Goal: Information Seeking & Learning: Learn about a topic

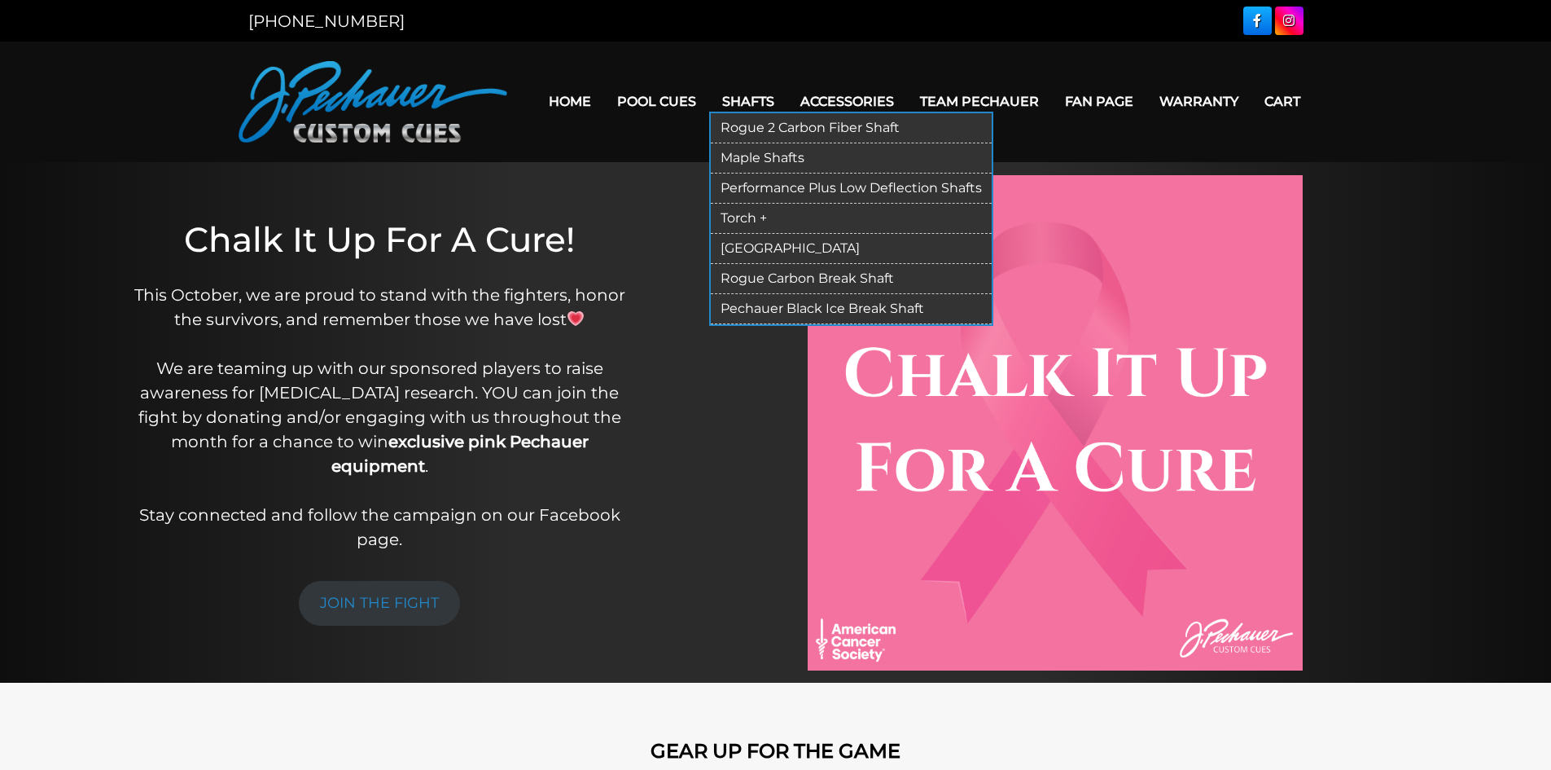
click at [758, 136] on link "Rogue 2 Carbon Fiber Shaft" at bounding box center [851, 128] width 281 height 30
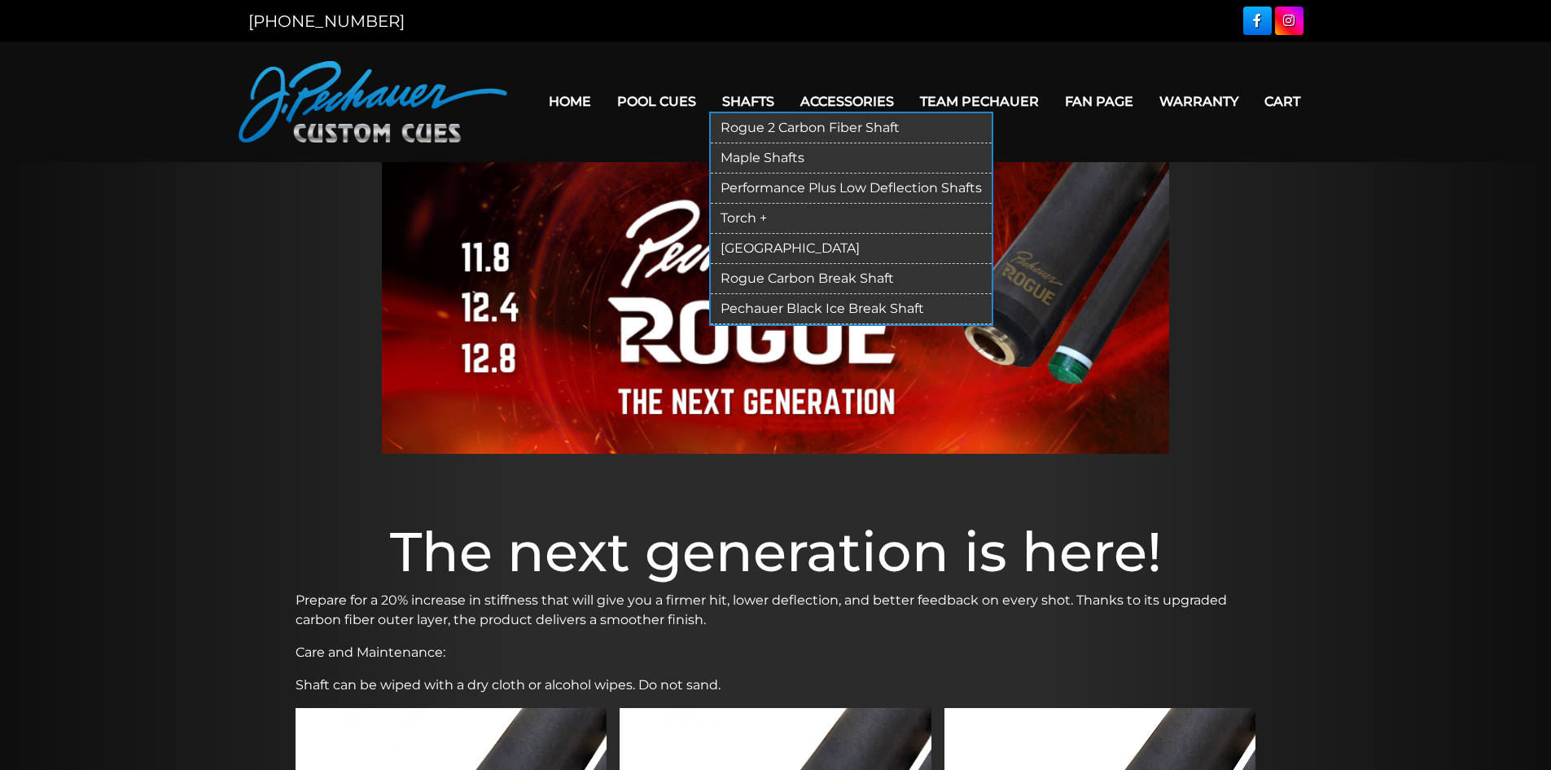
click at [801, 247] on link "Kielwood" at bounding box center [851, 249] width 281 height 30
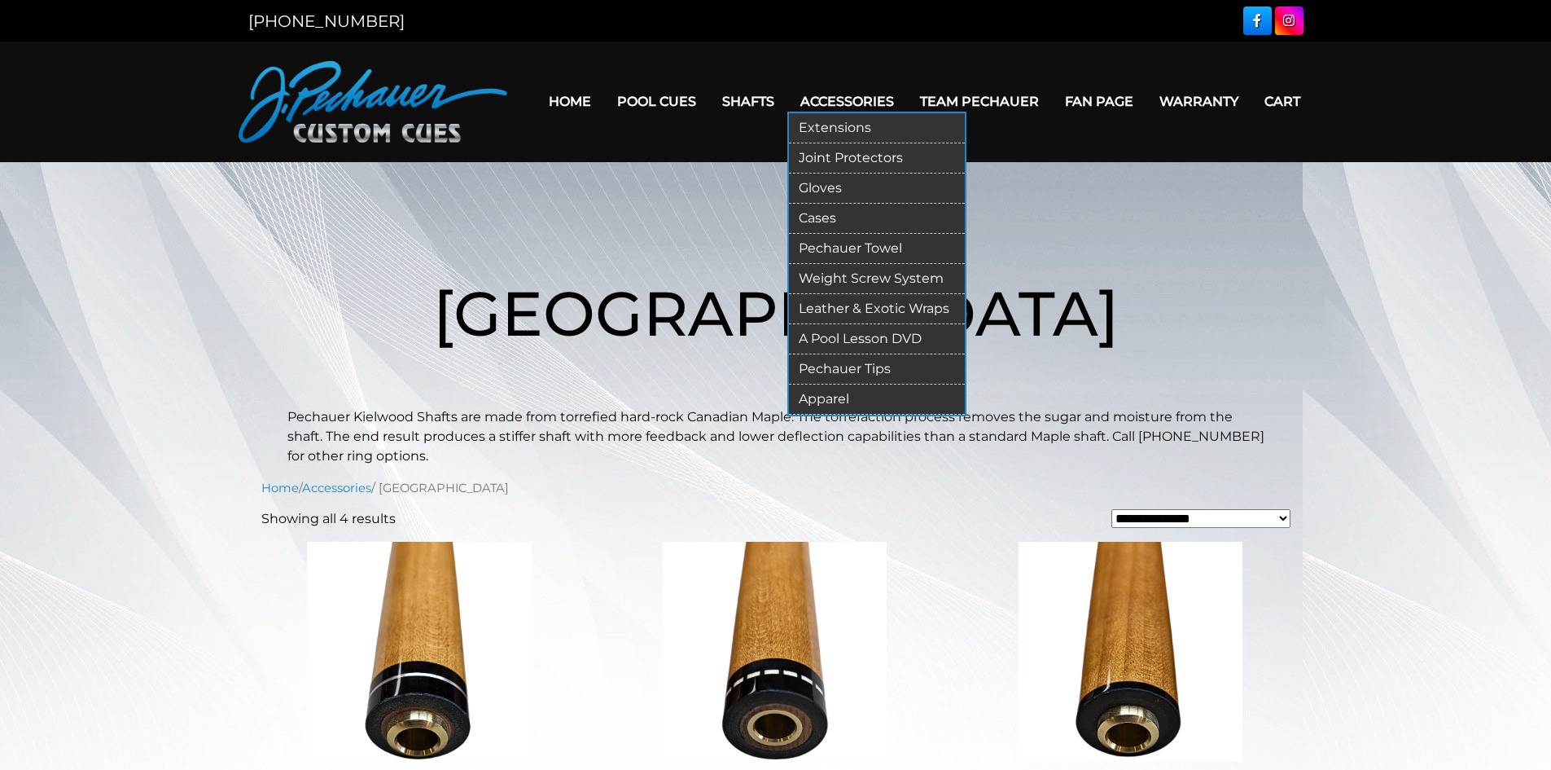
click at [851, 125] on link "Extensions" at bounding box center [877, 128] width 176 height 30
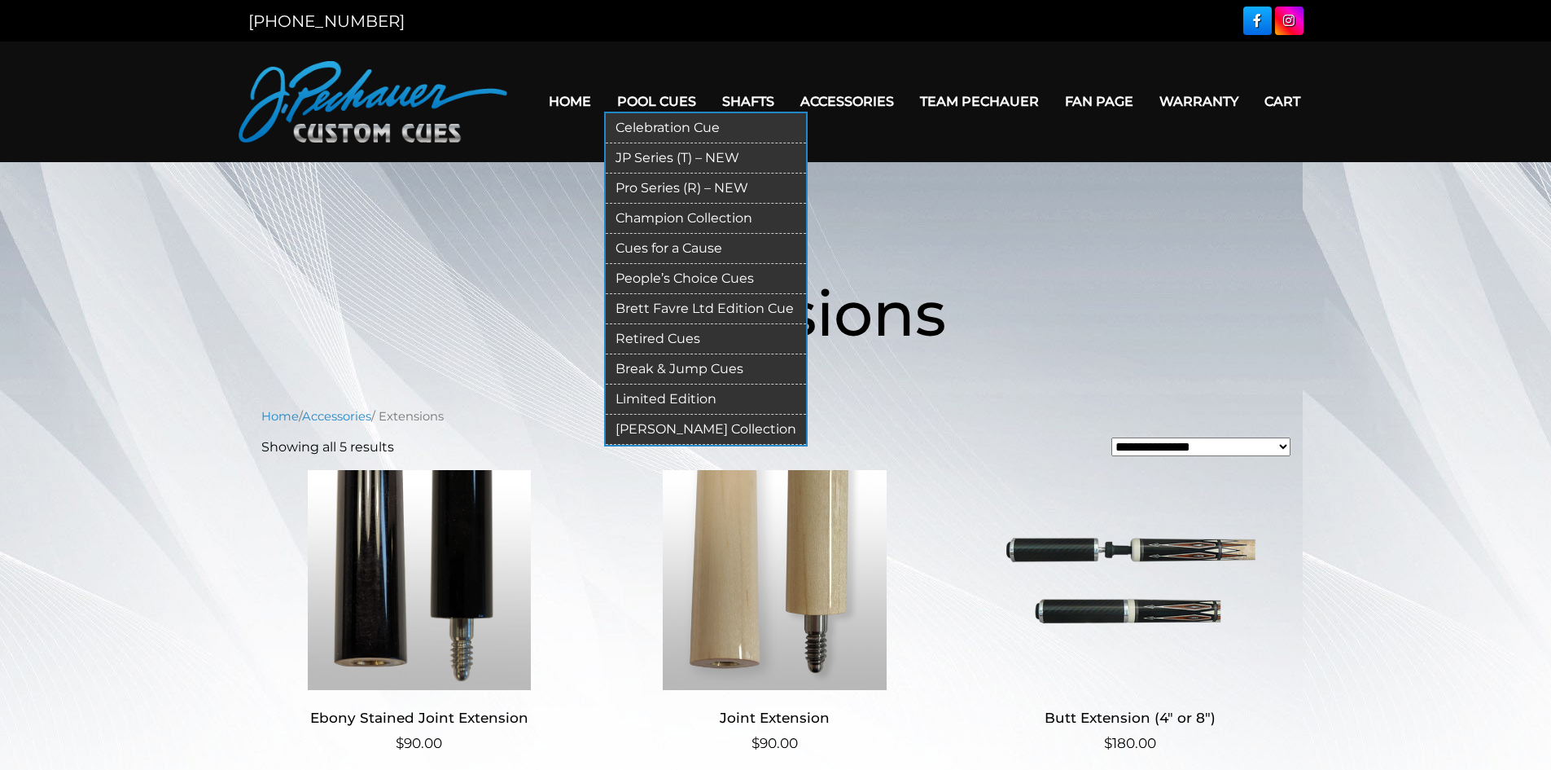
click at [729, 218] on link "Champion Collection" at bounding box center [706, 219] width 200 height 30
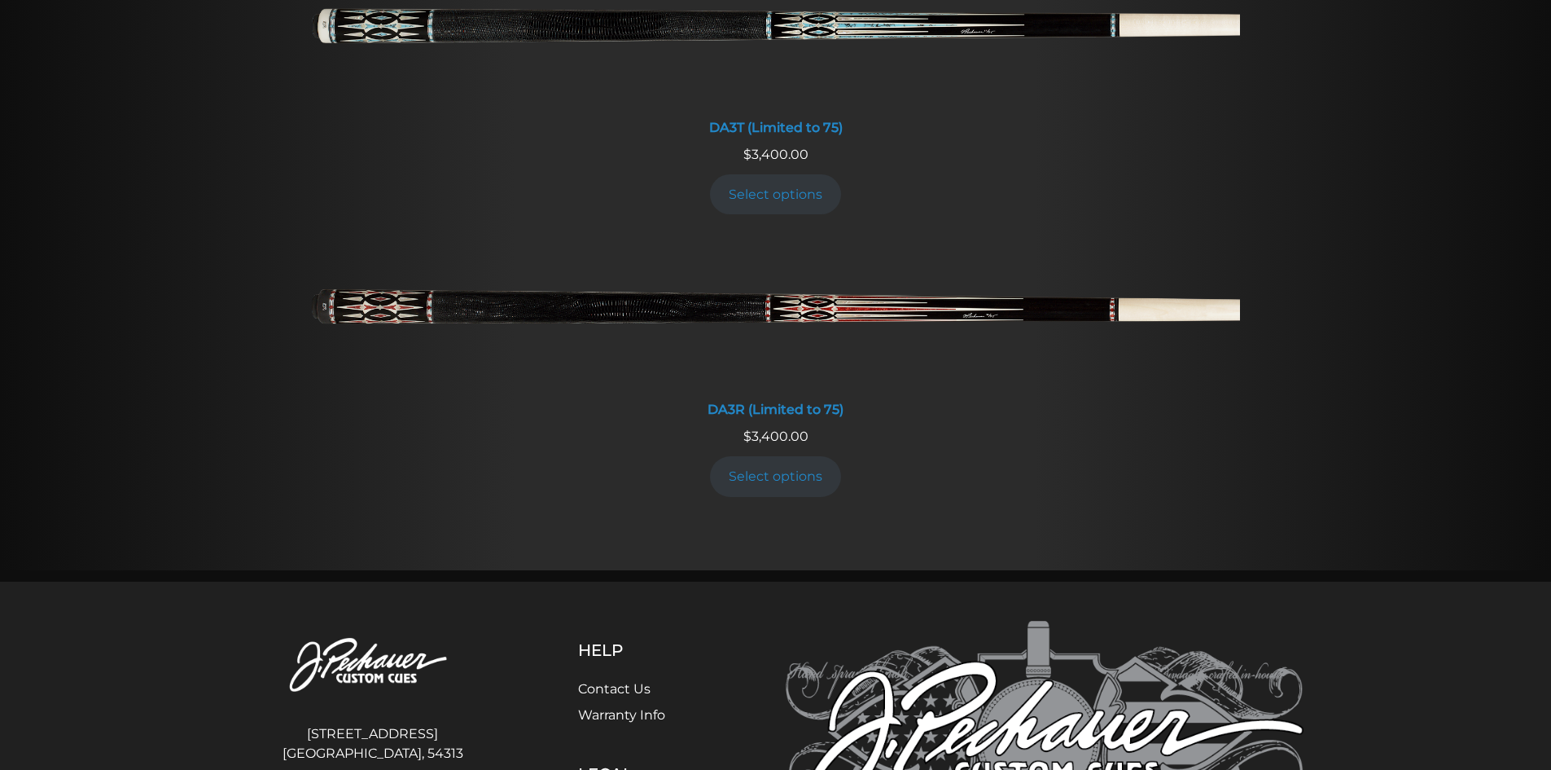
scroll to position [3182, 0]
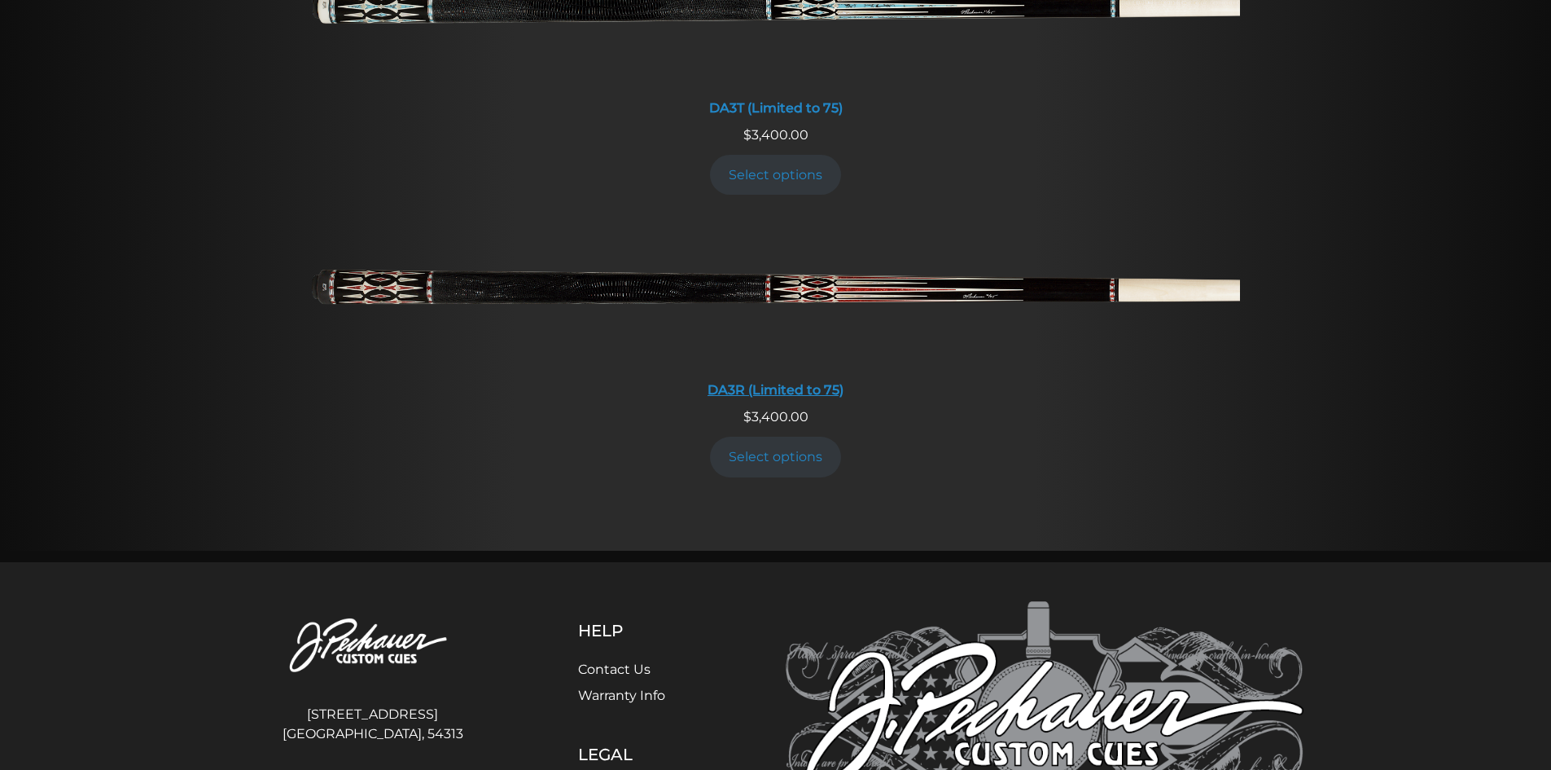
click at [651, 296] on img at bounding box center [776, 294] width 928 height 155
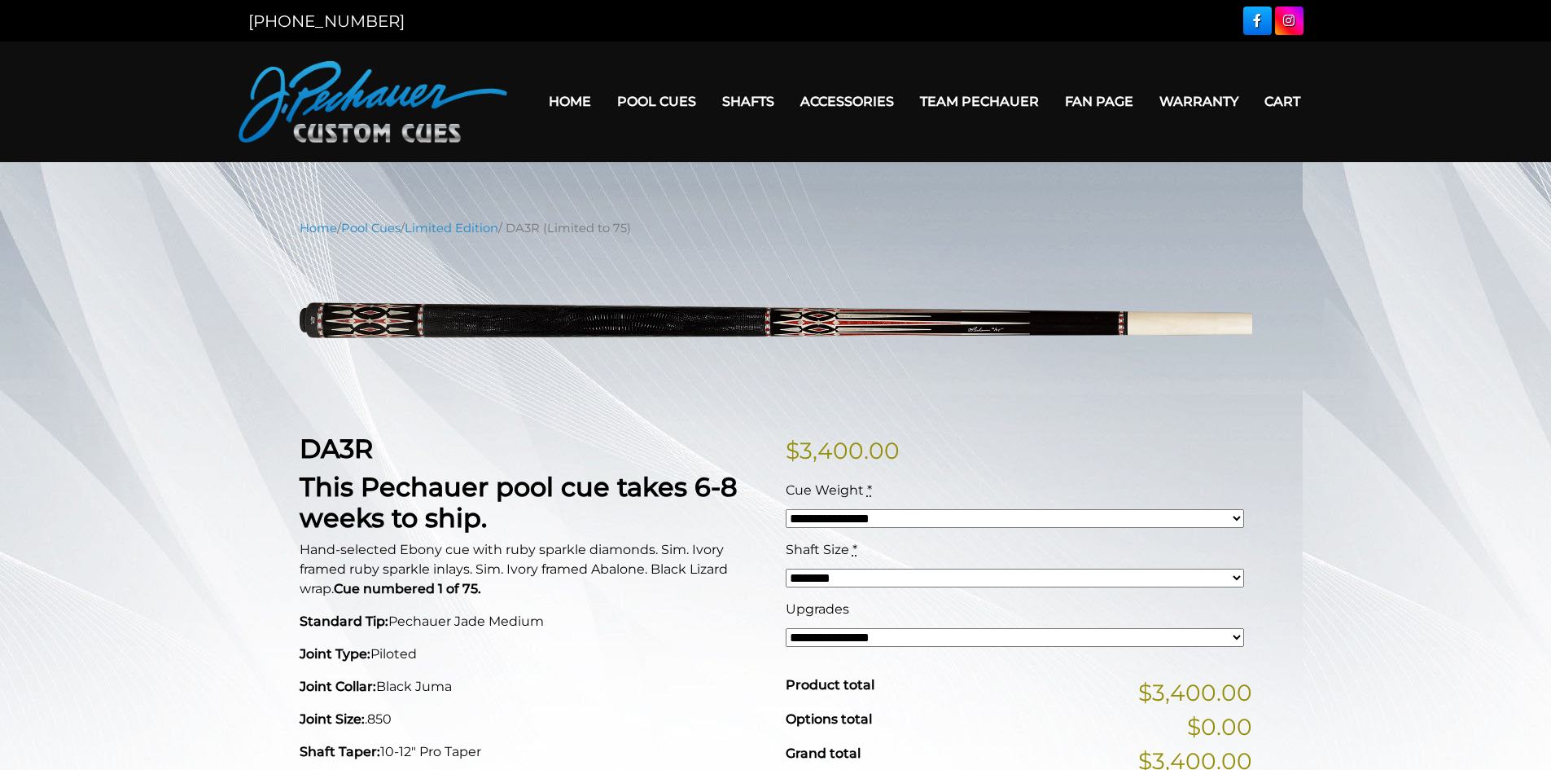
click at [1185, 515] on select "**********" at bounding box center [1015, 518] width 458 height 19
click at [1188, 526] on select "**********" at bounding box center [1015, 518] width 458 height 19
click at [1248, 390] on img at bounding box center [776, 328] width 953 height 159
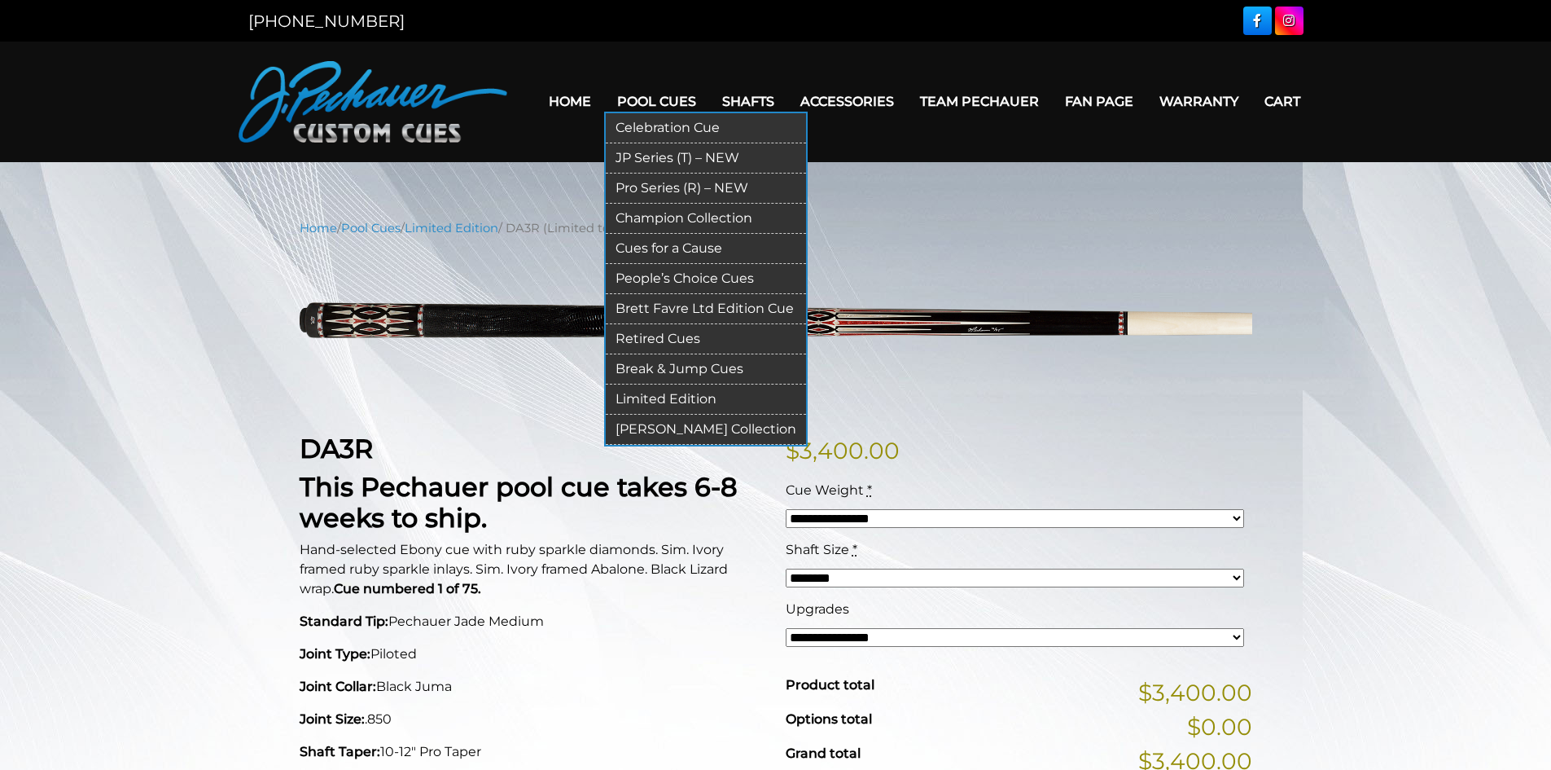
click at [682, 392] on link "Limited Edition" at bounding box center [706, 399] width 200 height 30
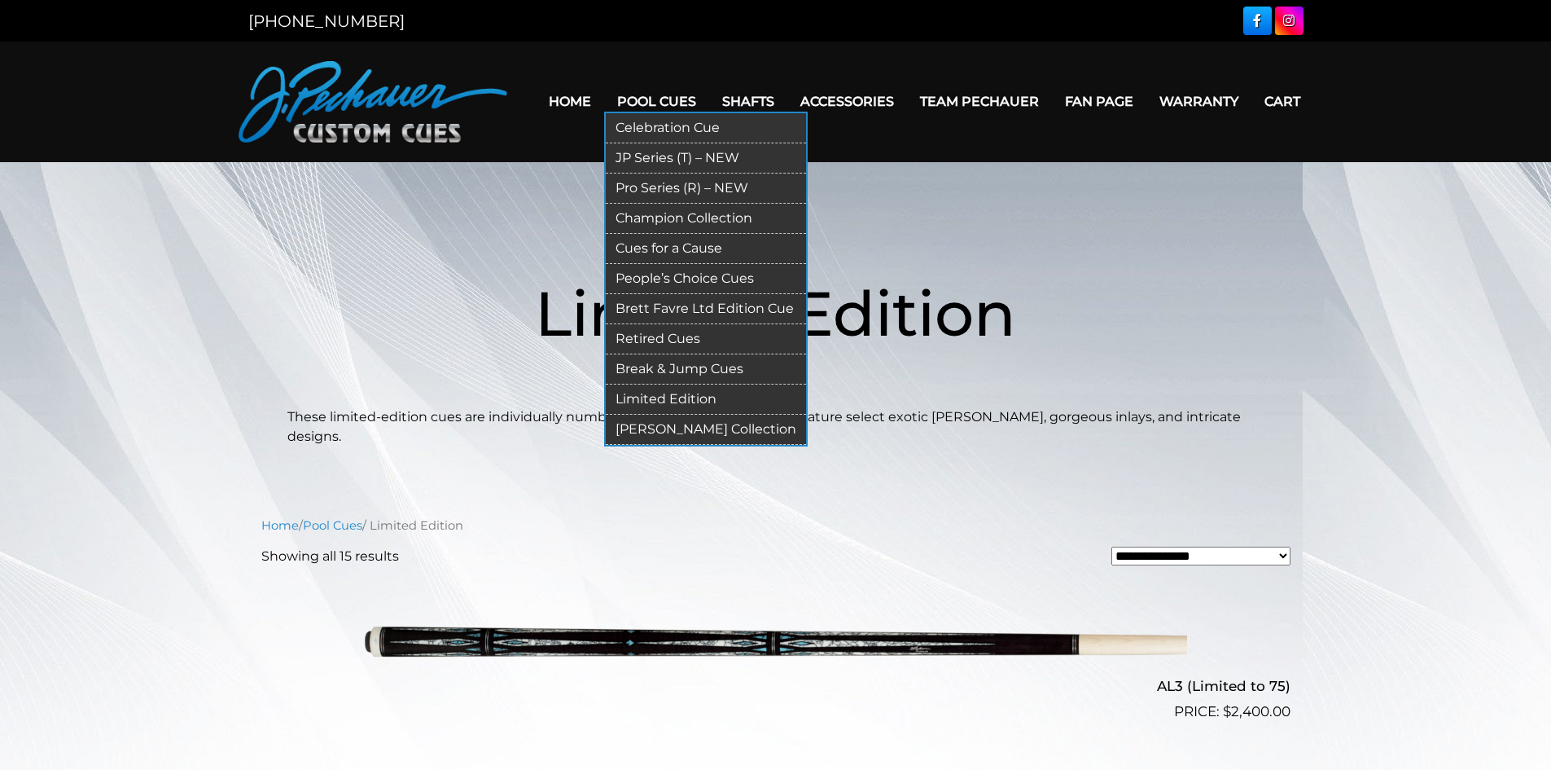
click at [664, 398] on link "Limited Edition" at bounding box center [706, 399] width 200 height 30
click at [635, 424] on link "[PERSON_NAME] Collection" at bounding box center [706, 429] width 200 height 30
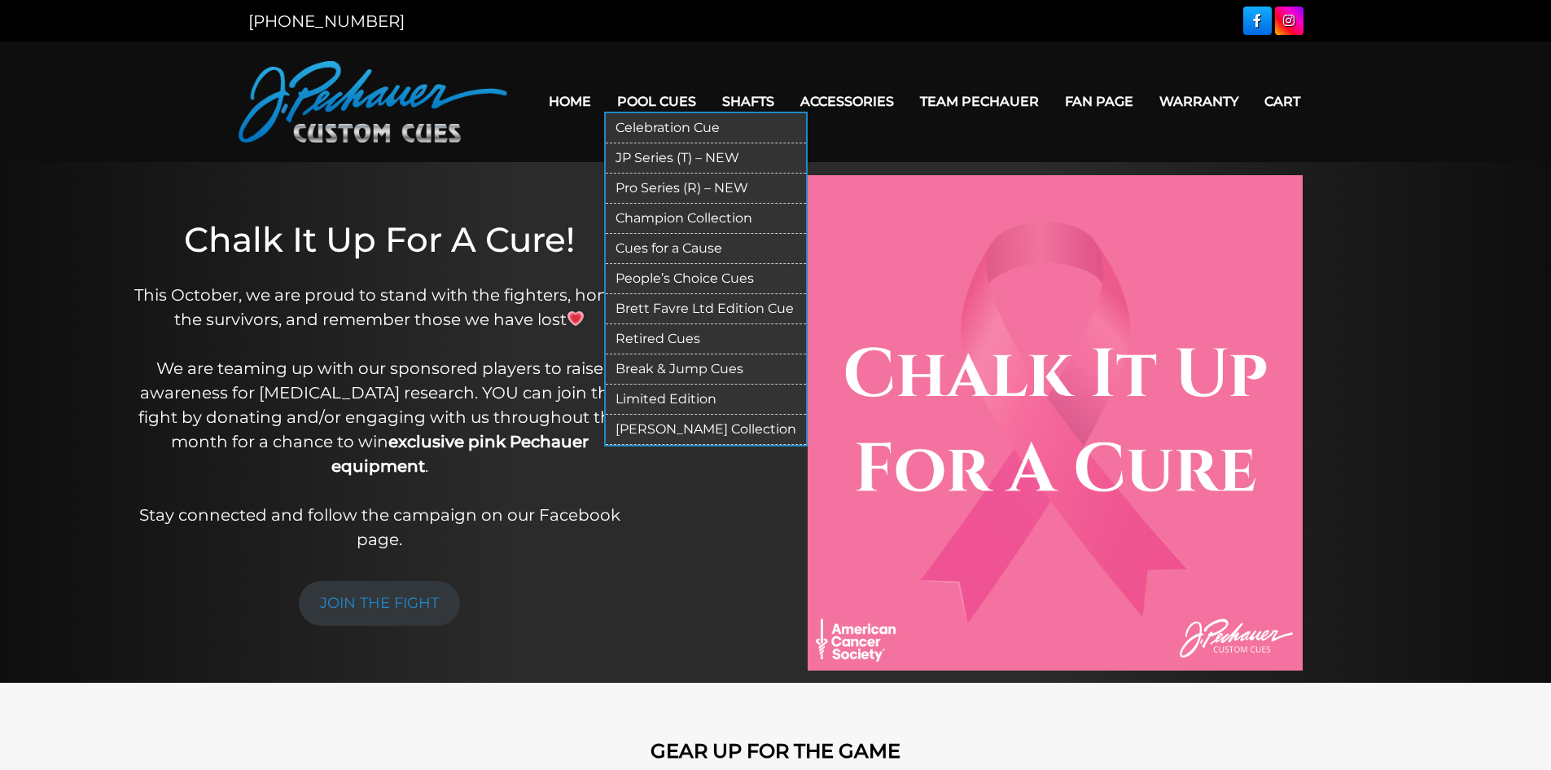
click at [688, 332] on link "Retired Cues" at bounding box center [706, 339] width 200 height 30
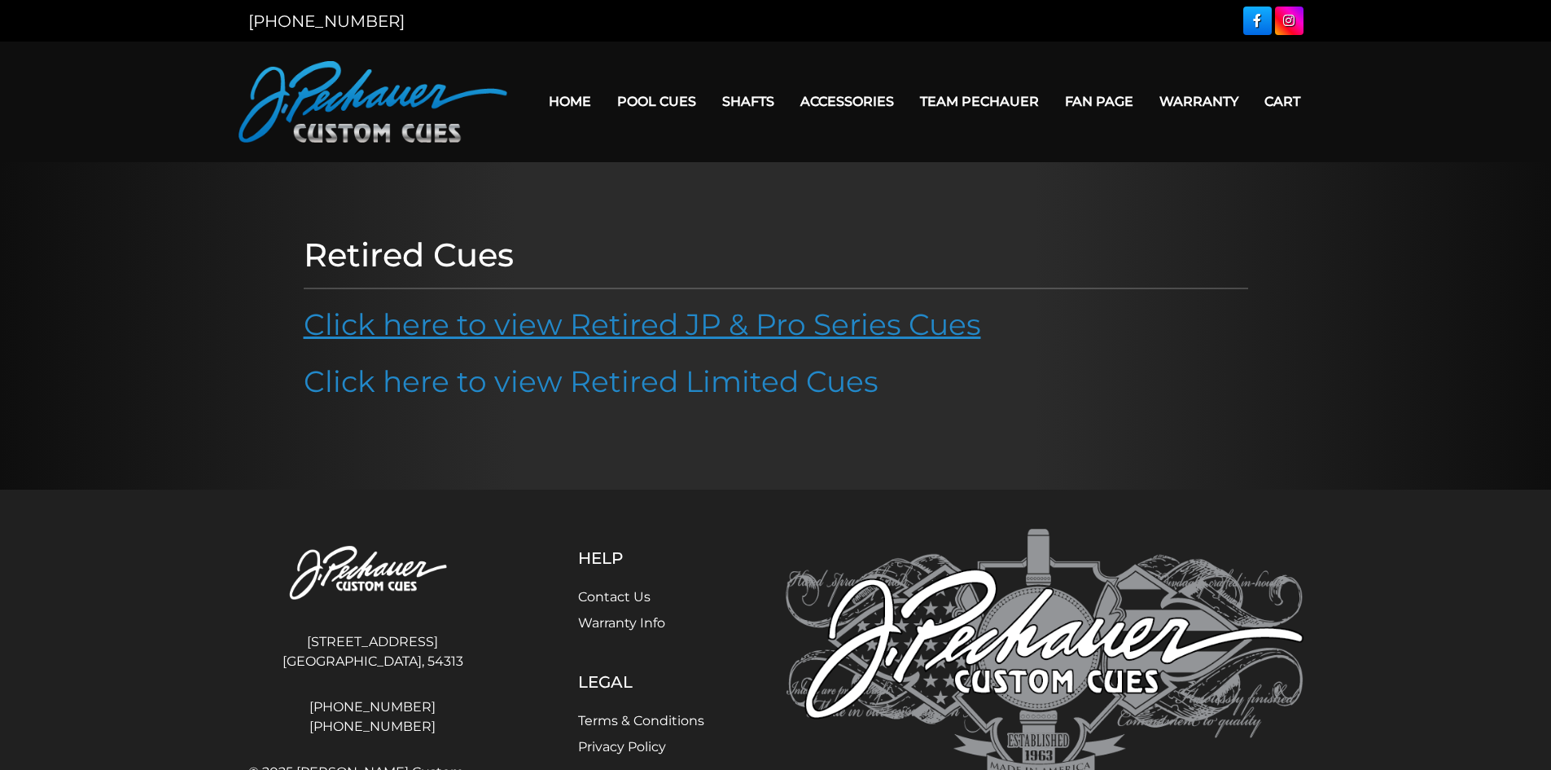
scroll to position [90, 0]
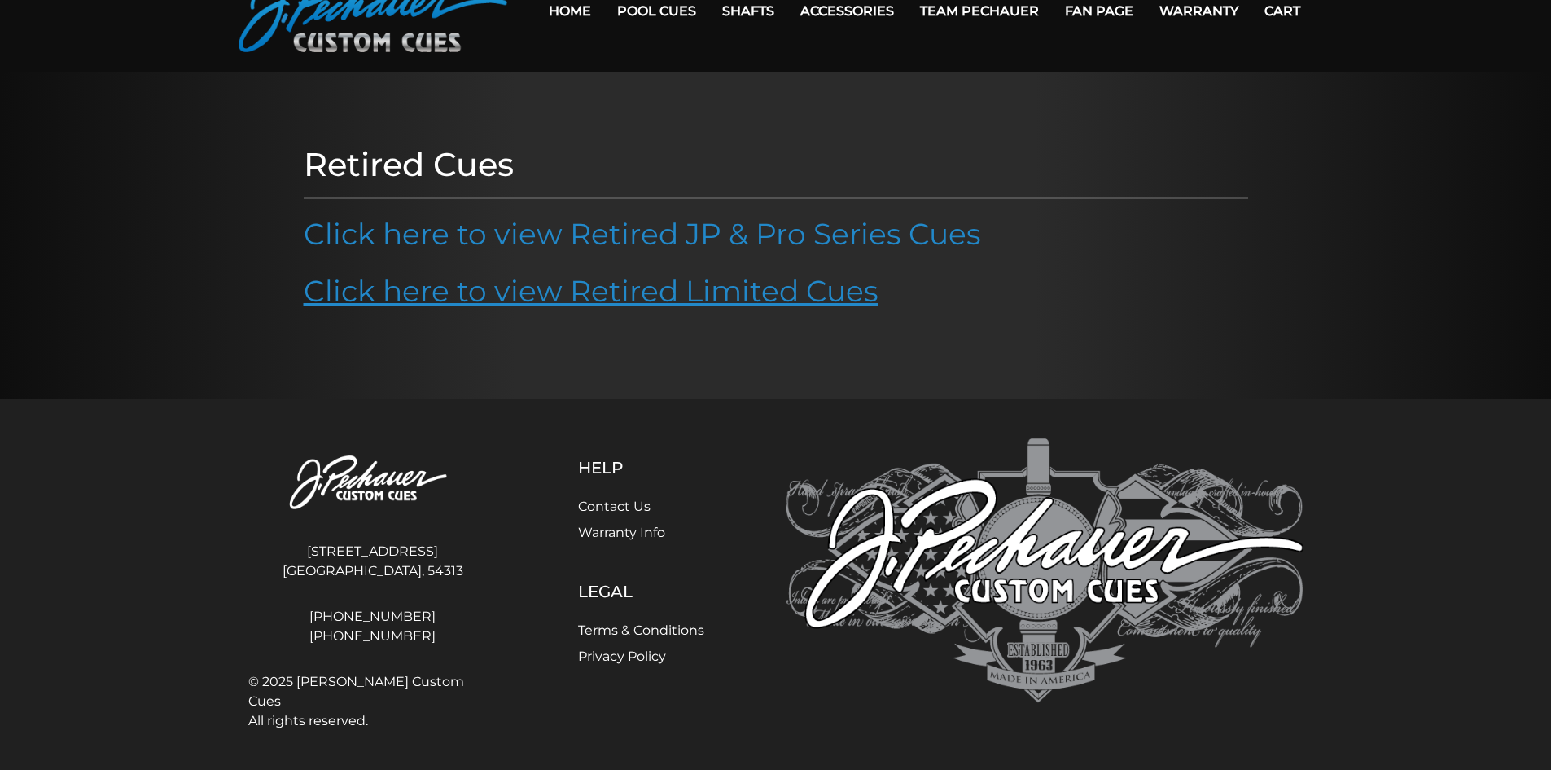
click at [622, 292] on link "Click here to view Retired Limited Cues" at bounding box center [591, 291] width 575 height 36
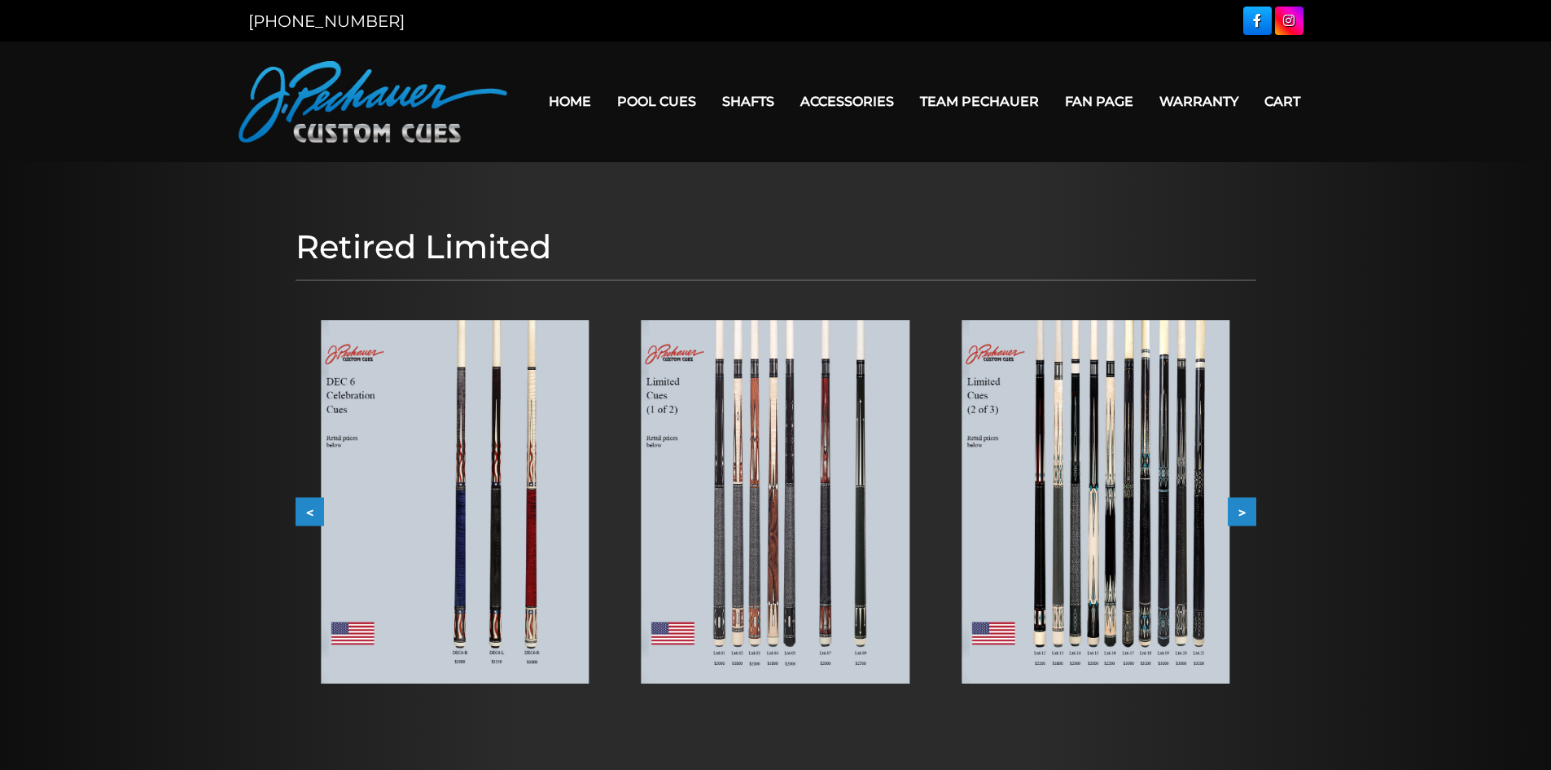
click at [1164, 508] on img at bounding box center [1096, 501] width 268 height 363
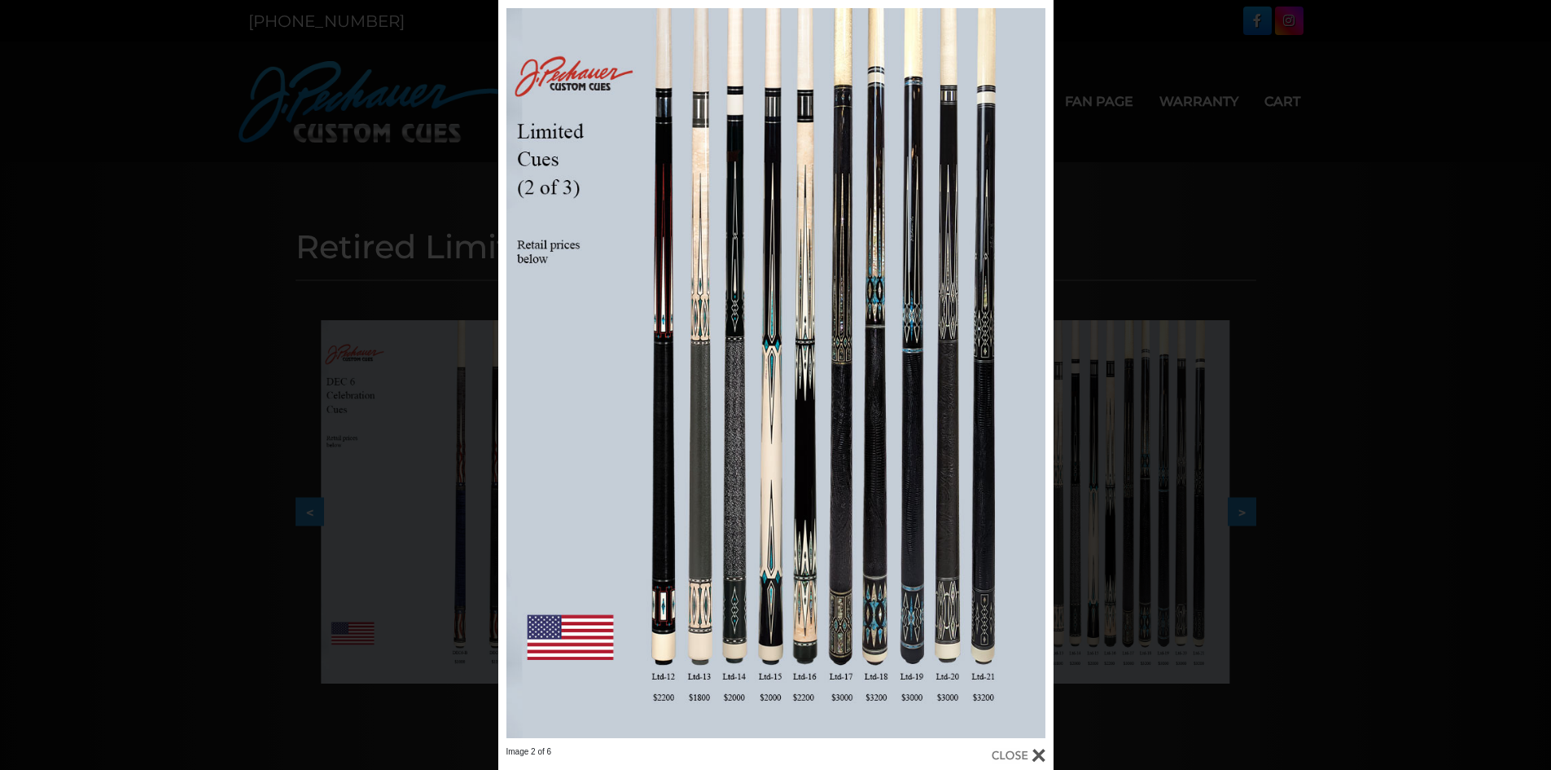
click at [1213, 167] on div "Image 2 of 6" at bounding box center [775, 385] width 1551 height 770
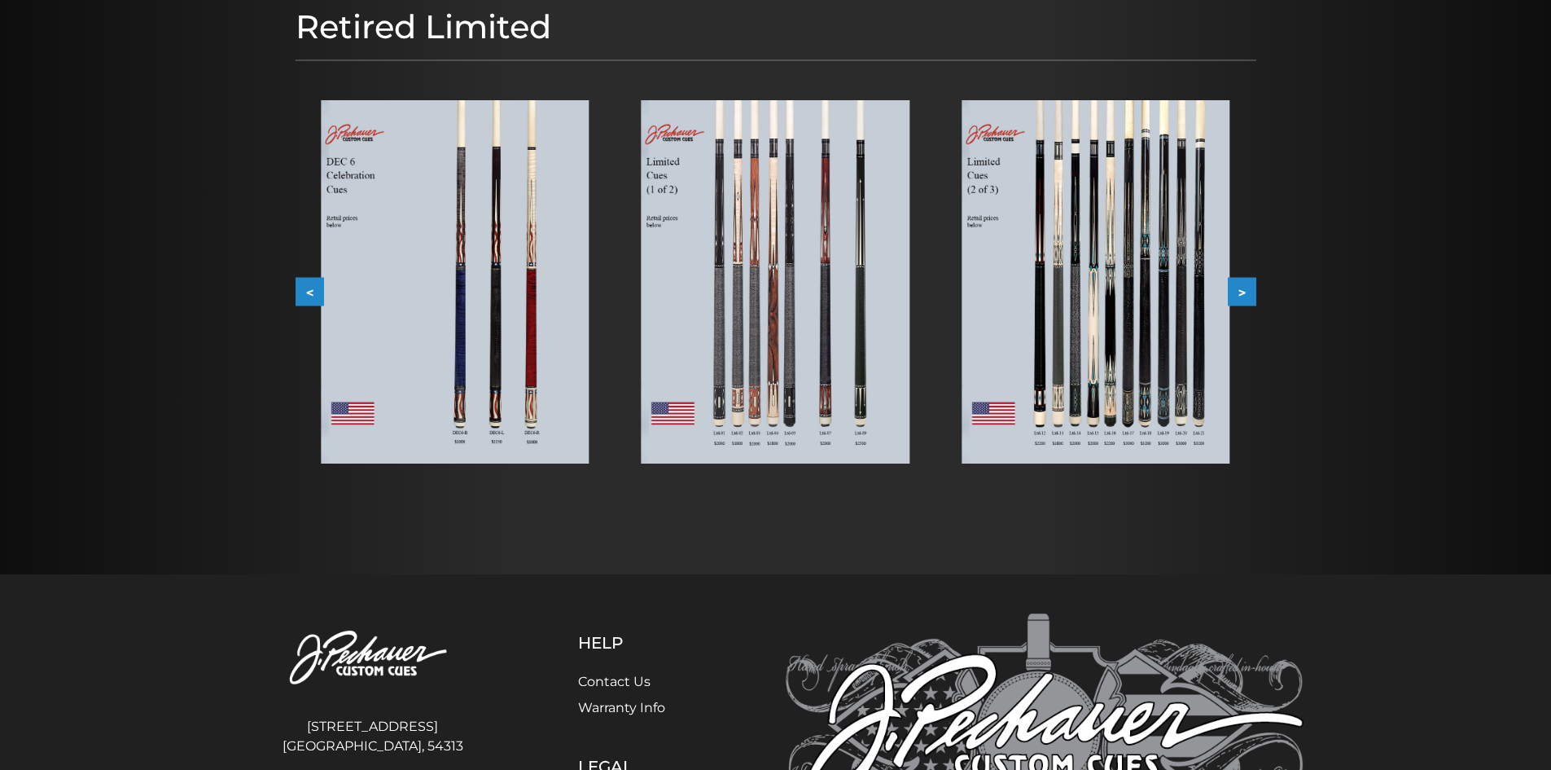
scroll to position [214, 0]
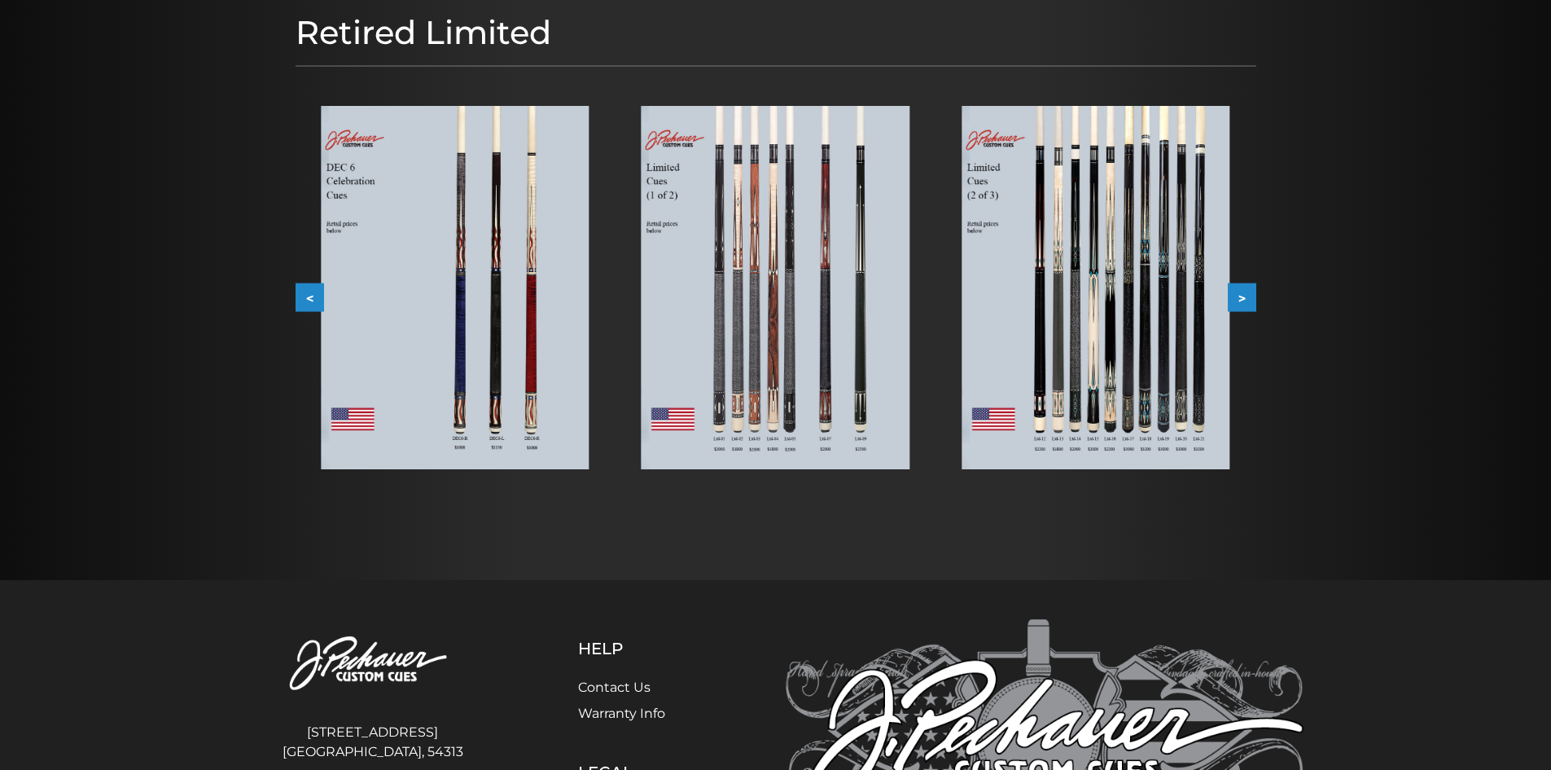
click at [1243, 300] on button ">" at bounding box center [1242, 297] width 29 height 29
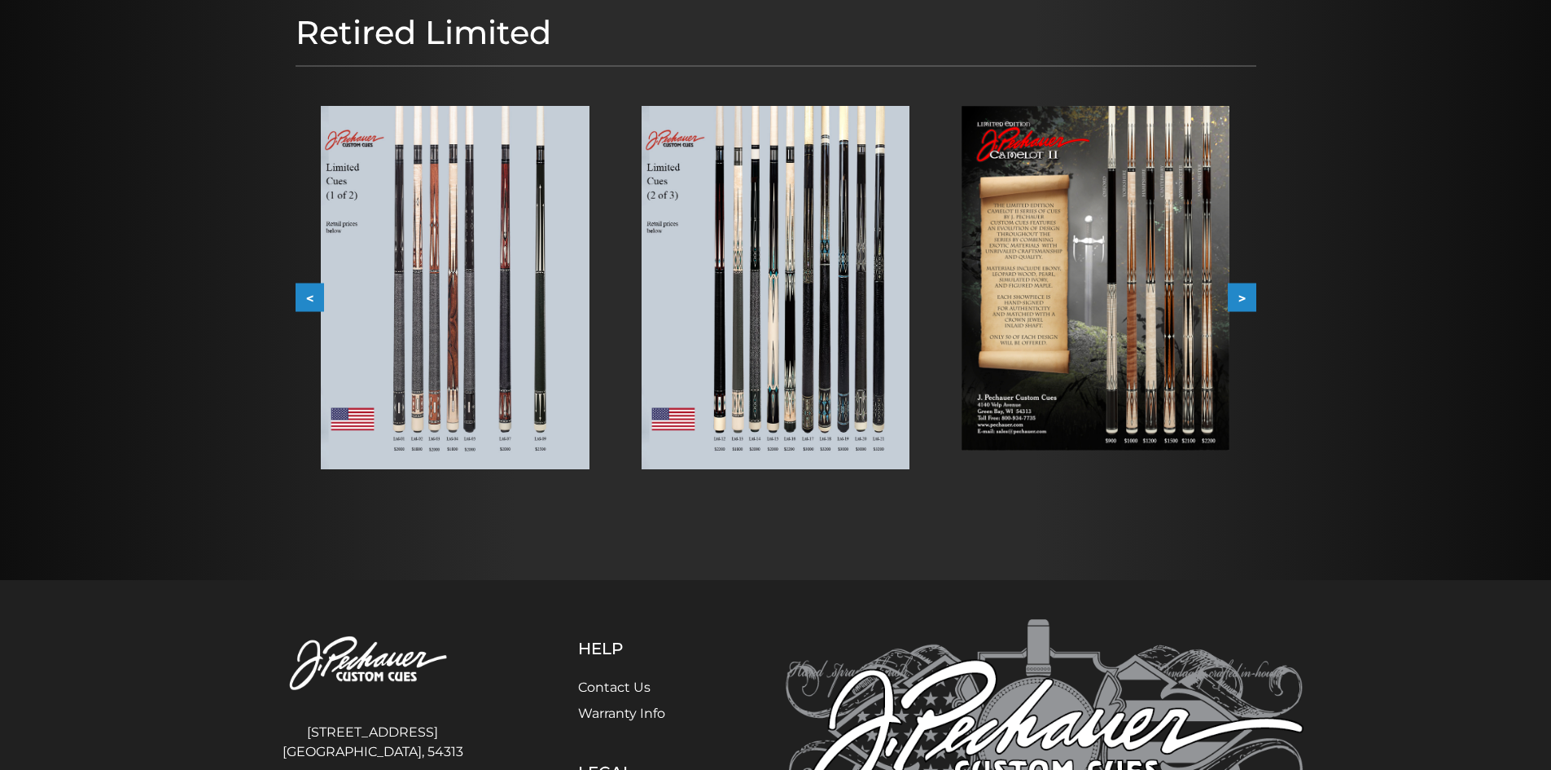
click at [1243, 310] on button ">" at bounding box center [1242, 297] width 29 height 29
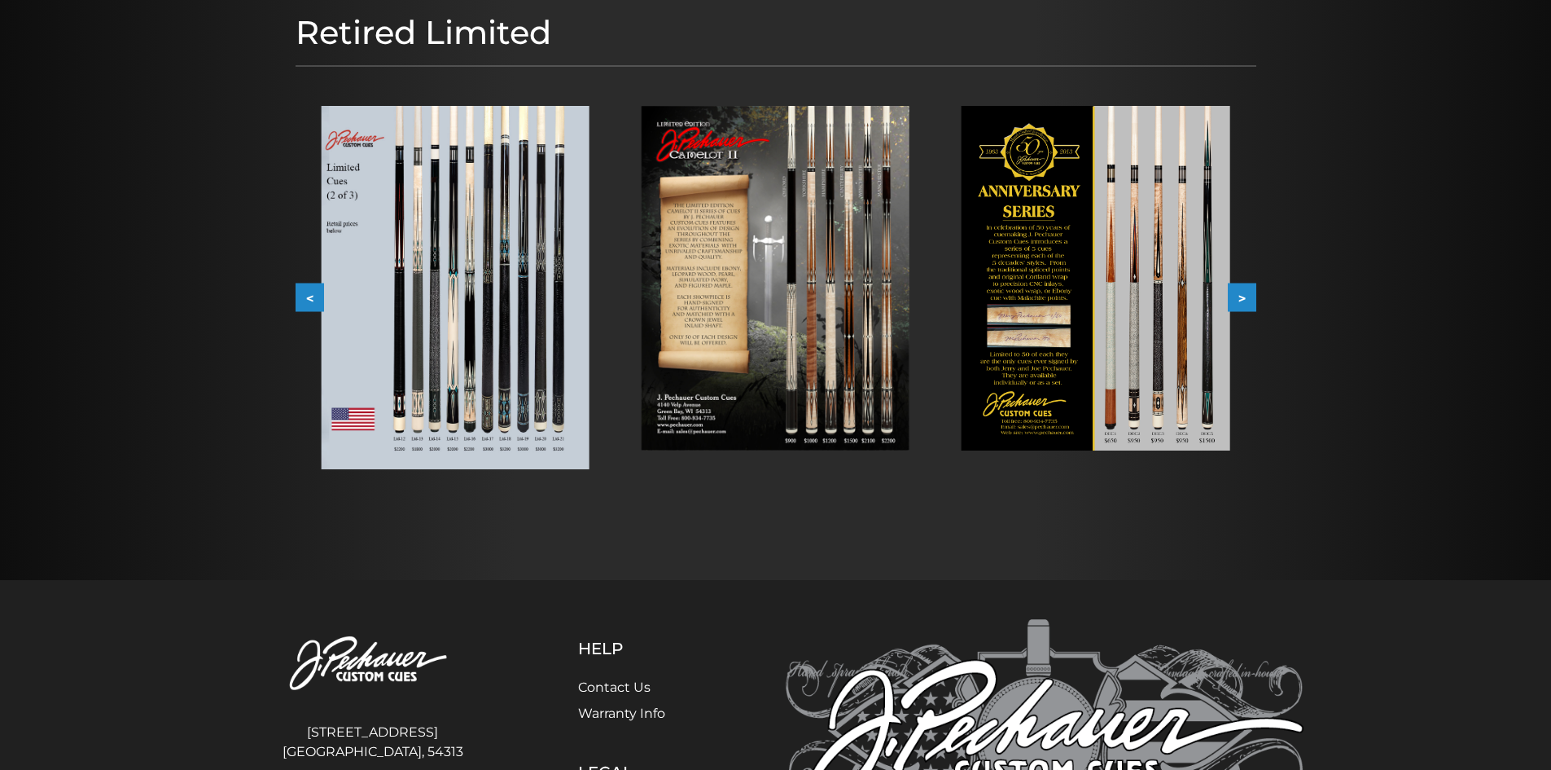
click at [800, 262] on img at bounding box center [776, 278] width 268 height 344
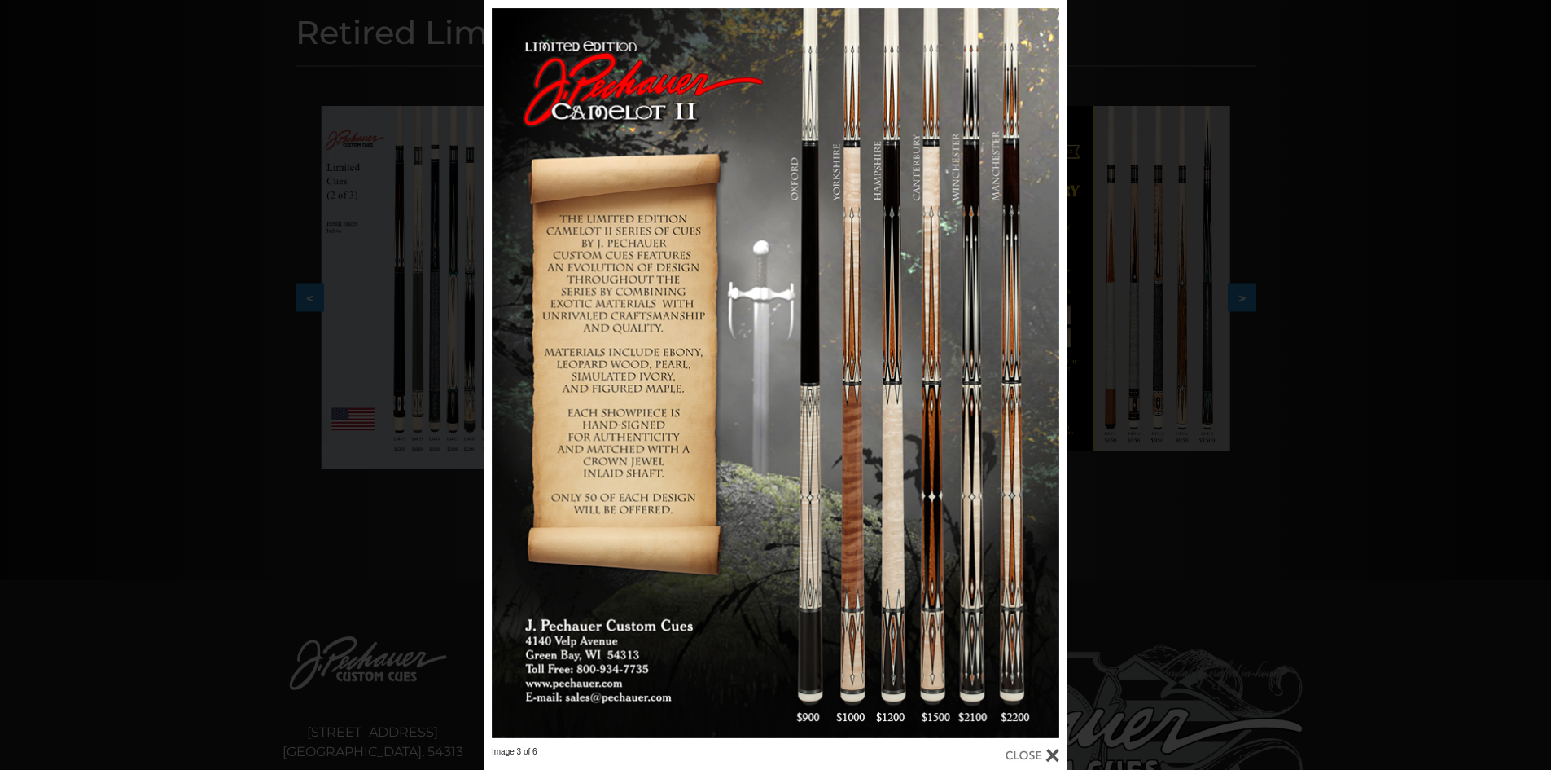
click at [1283, 362] on div "Image 3 of 6" at bounding box center [775, 385] width 1551 height 770
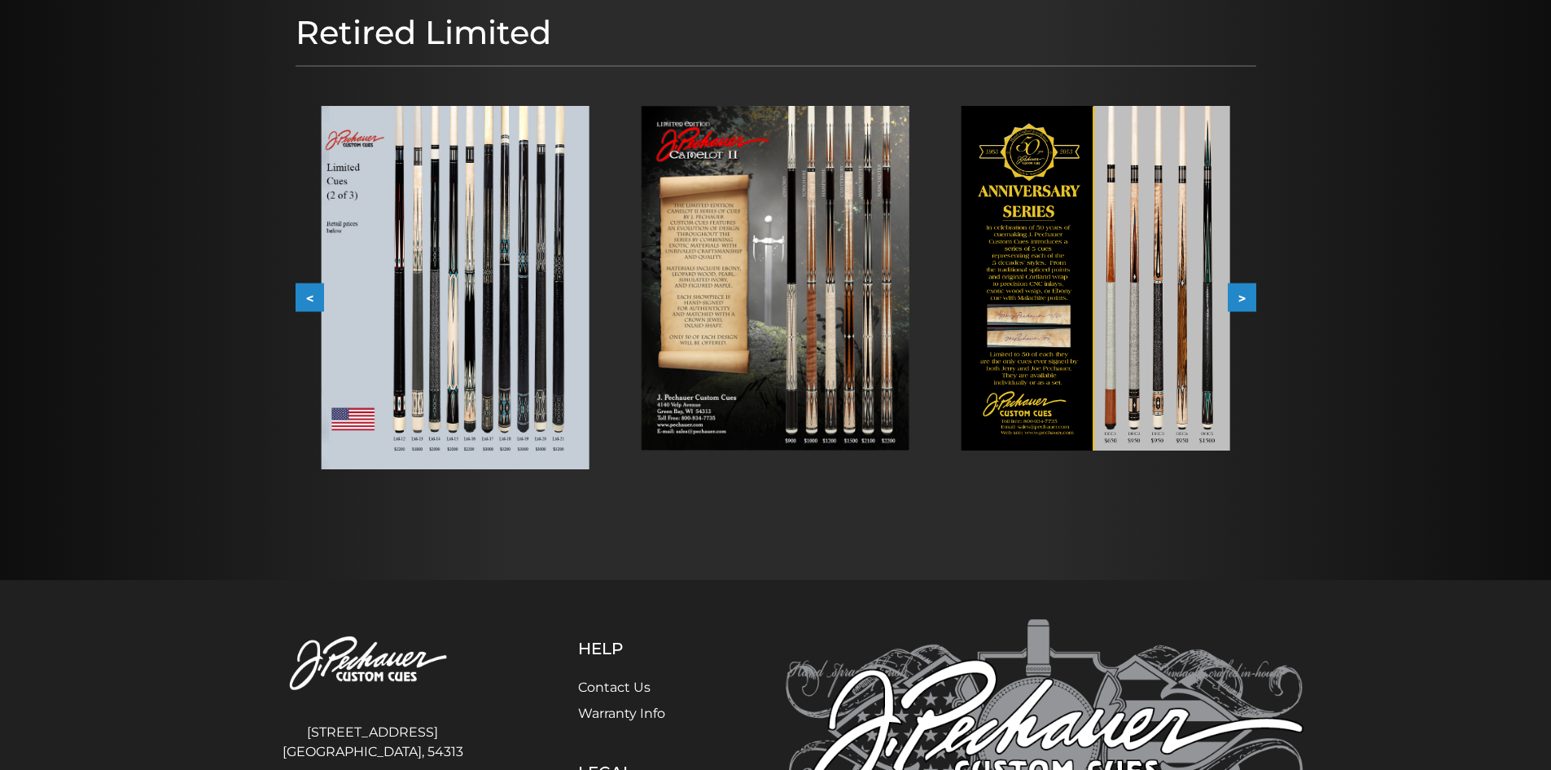
click at [1145, 368] on img at bounding box center [1096, 278] width 268 height 345
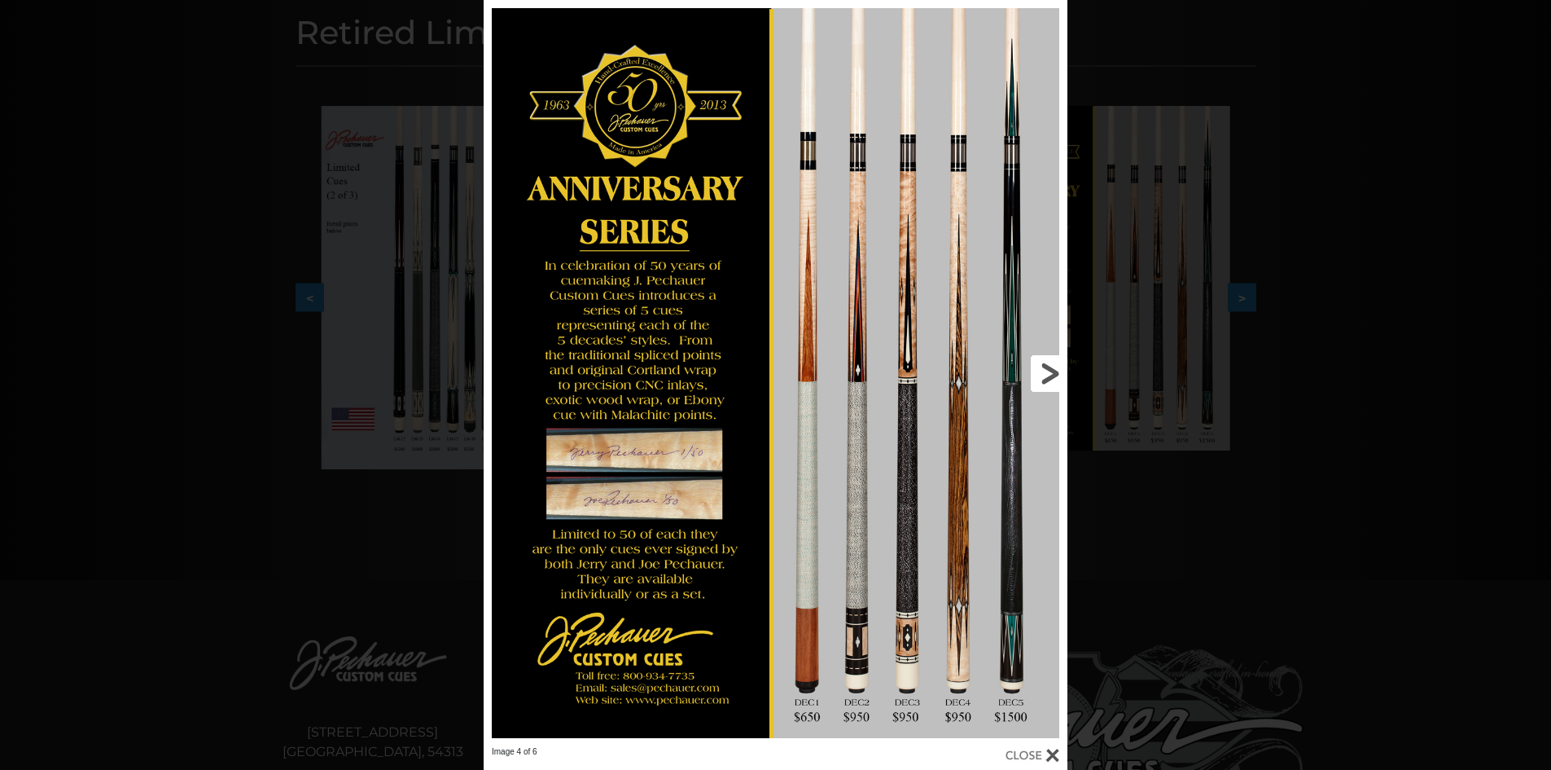
click at [1033, 376] on link at bounding box center [936, 373] width 263 height 746
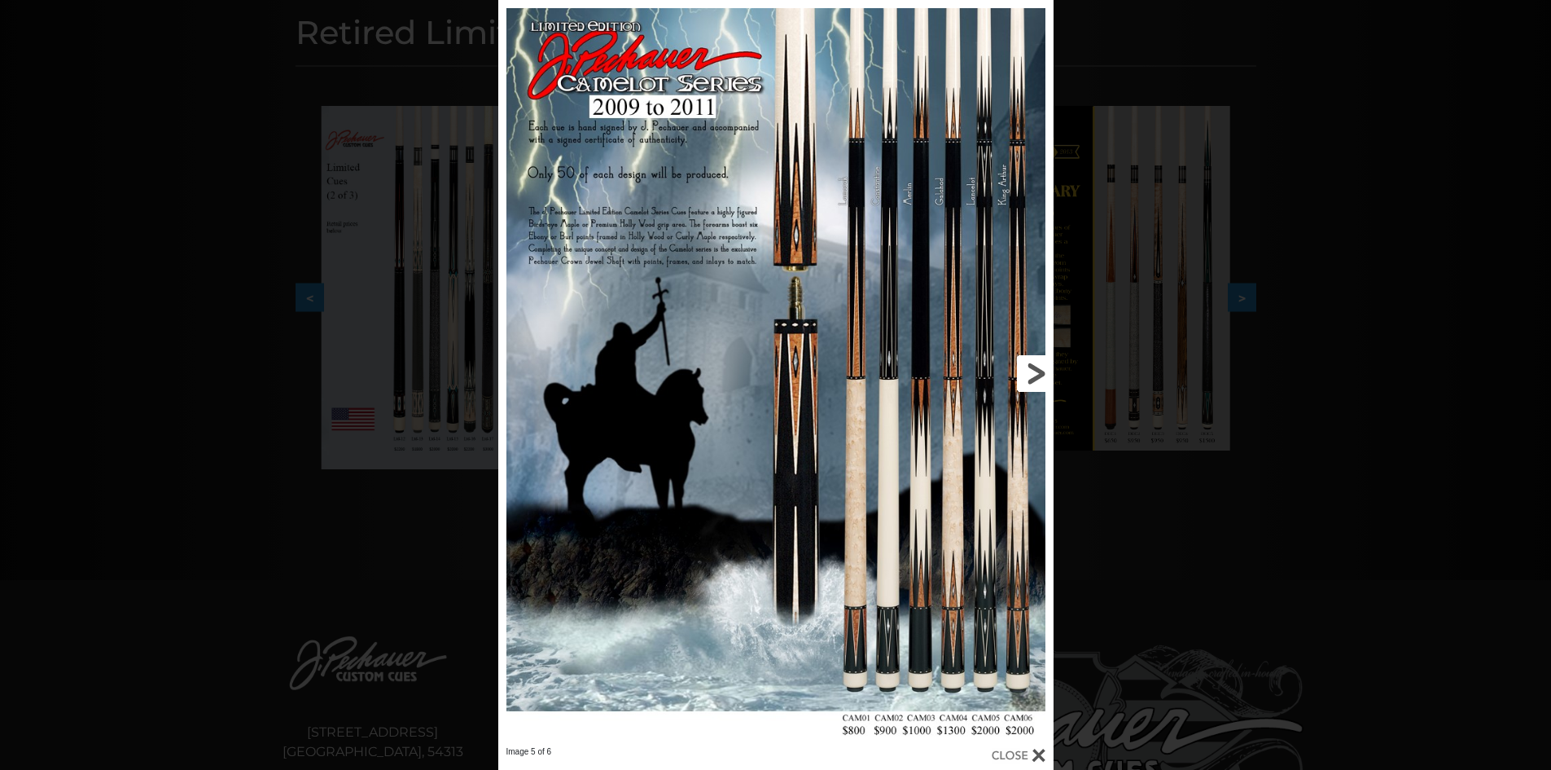
click at [1033, 376] on link at bounding box center [929, 373] width 250 height 746
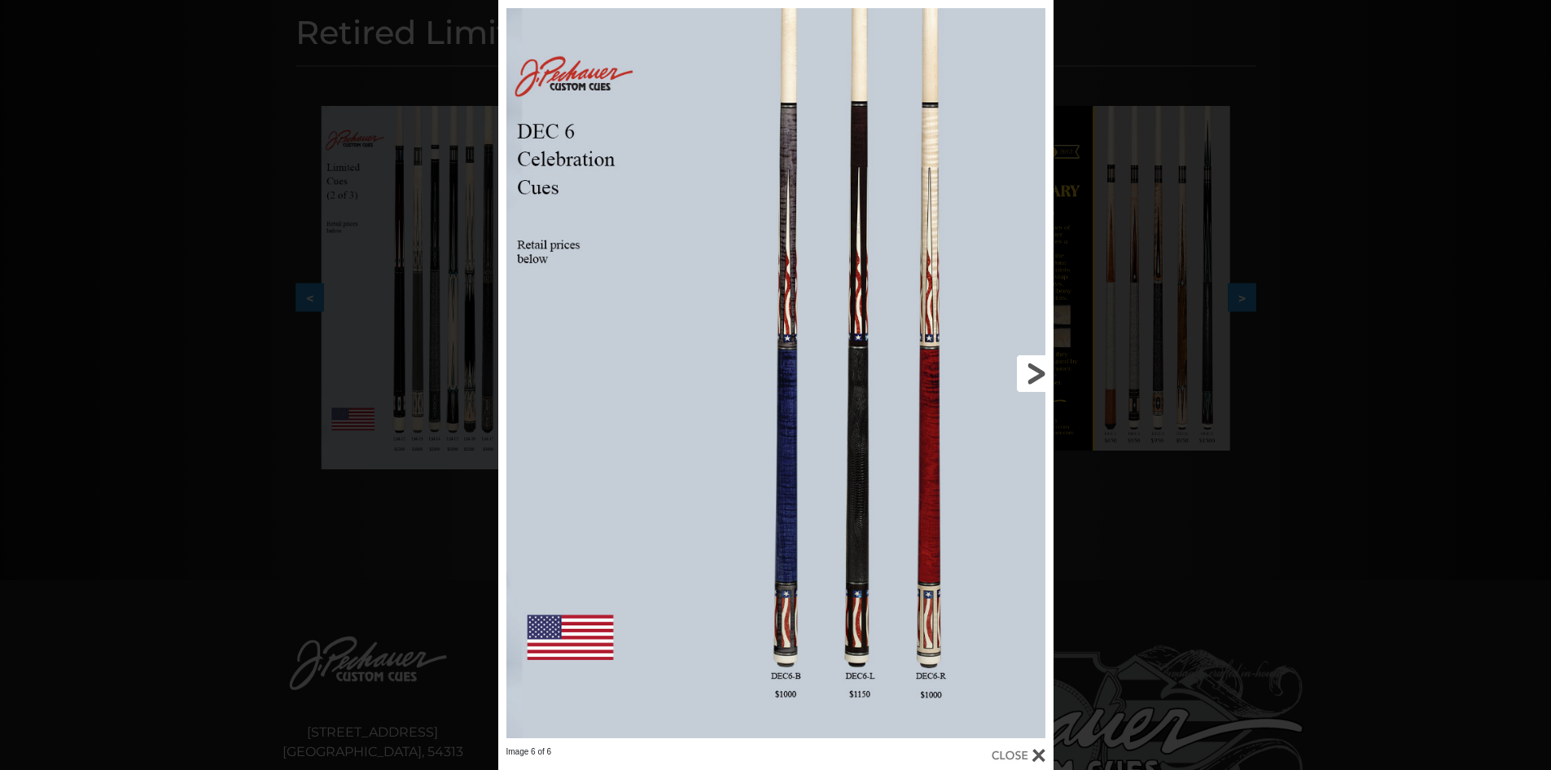
click at [1037, 366] on link at bounding box center [929, 373] width 250 height 746
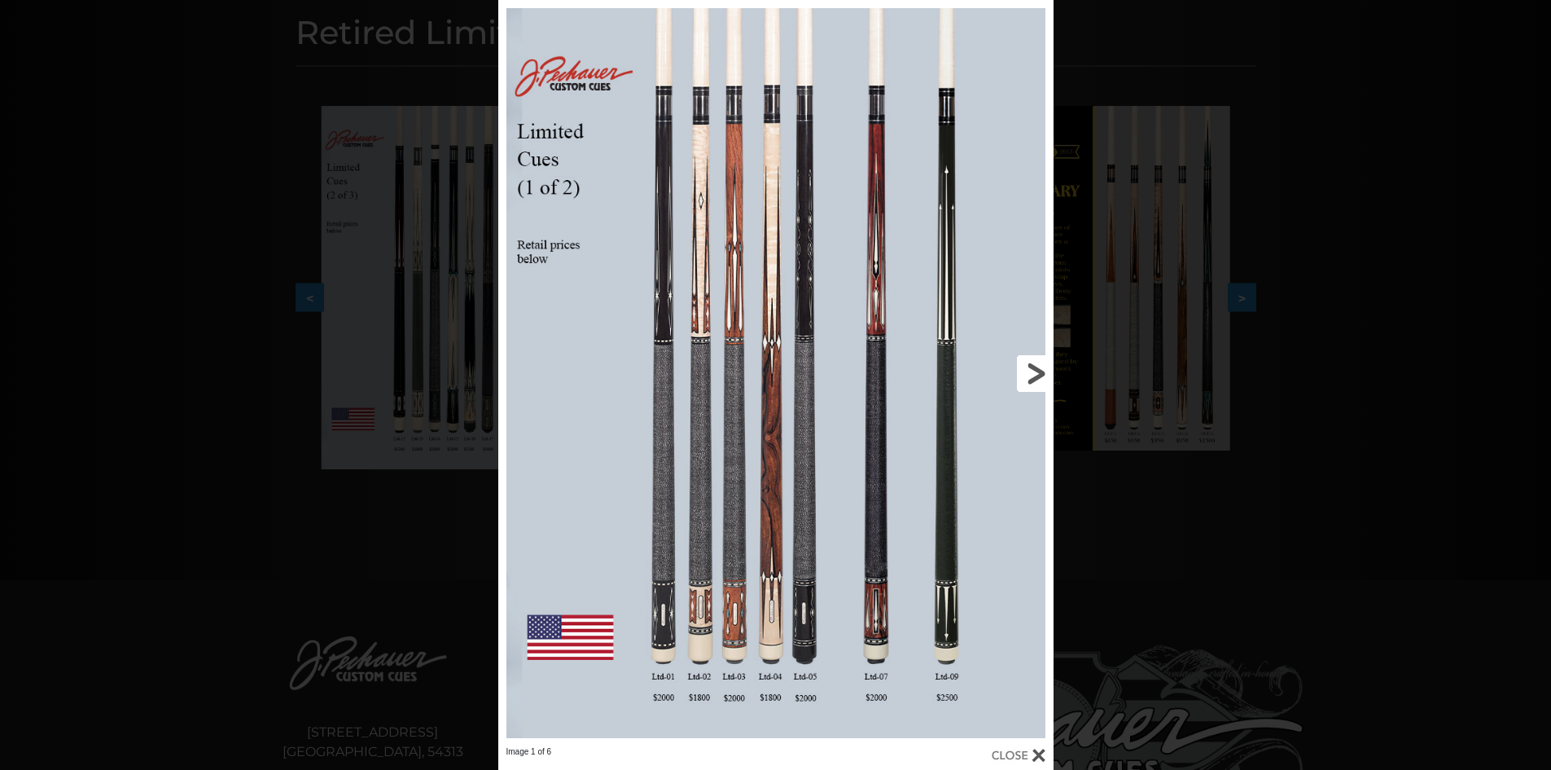
click at [1027, 368] on link at bounding box center [929, 373] width 250 height 746
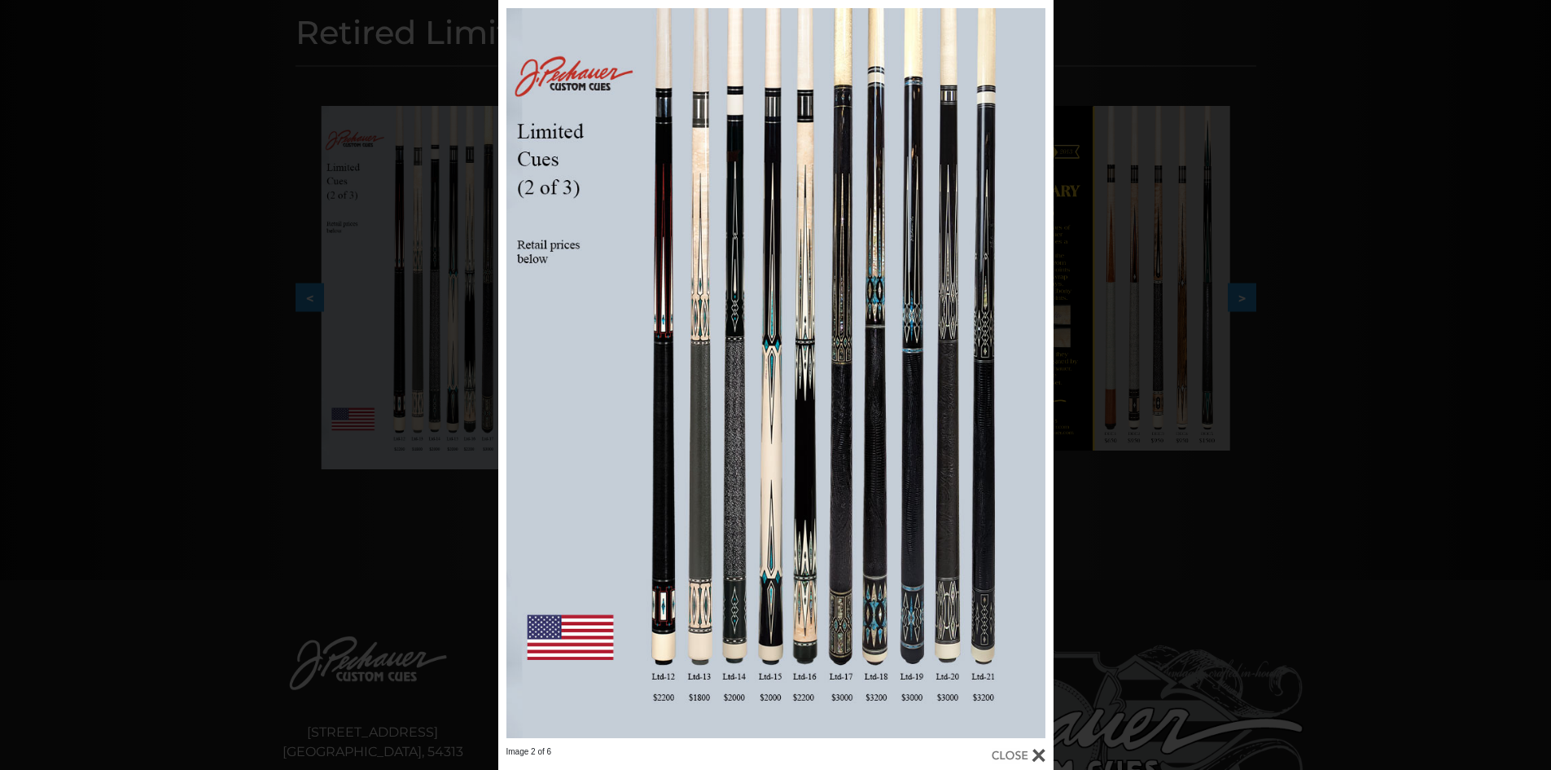
click at [1309, 489] on div "Image 2 of 6" at bounding box center [775, 385] width 1551 height 770
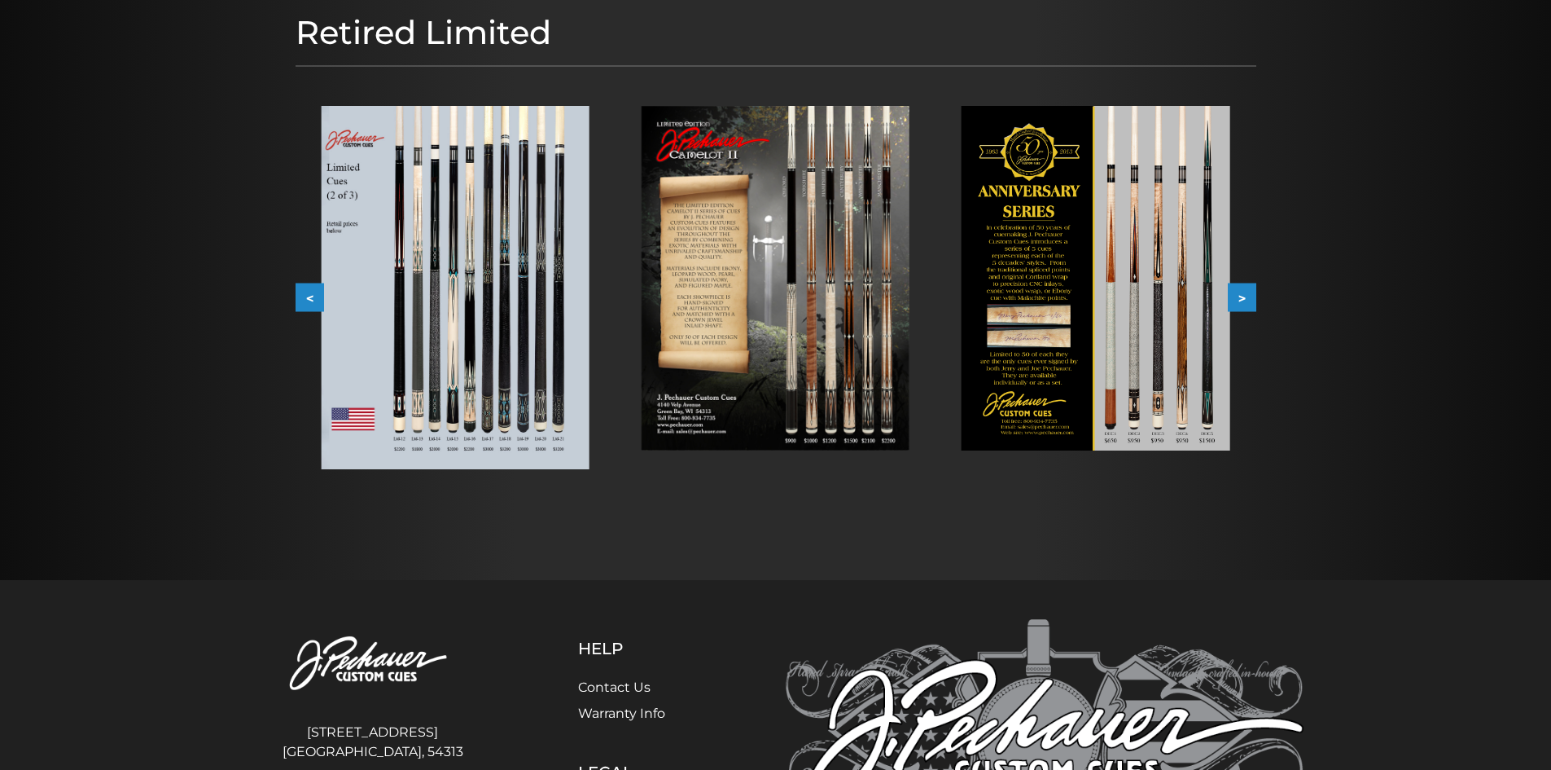
click at [1243, 293] on button ">" at bounding box center [1242, 297] width 29 height 29
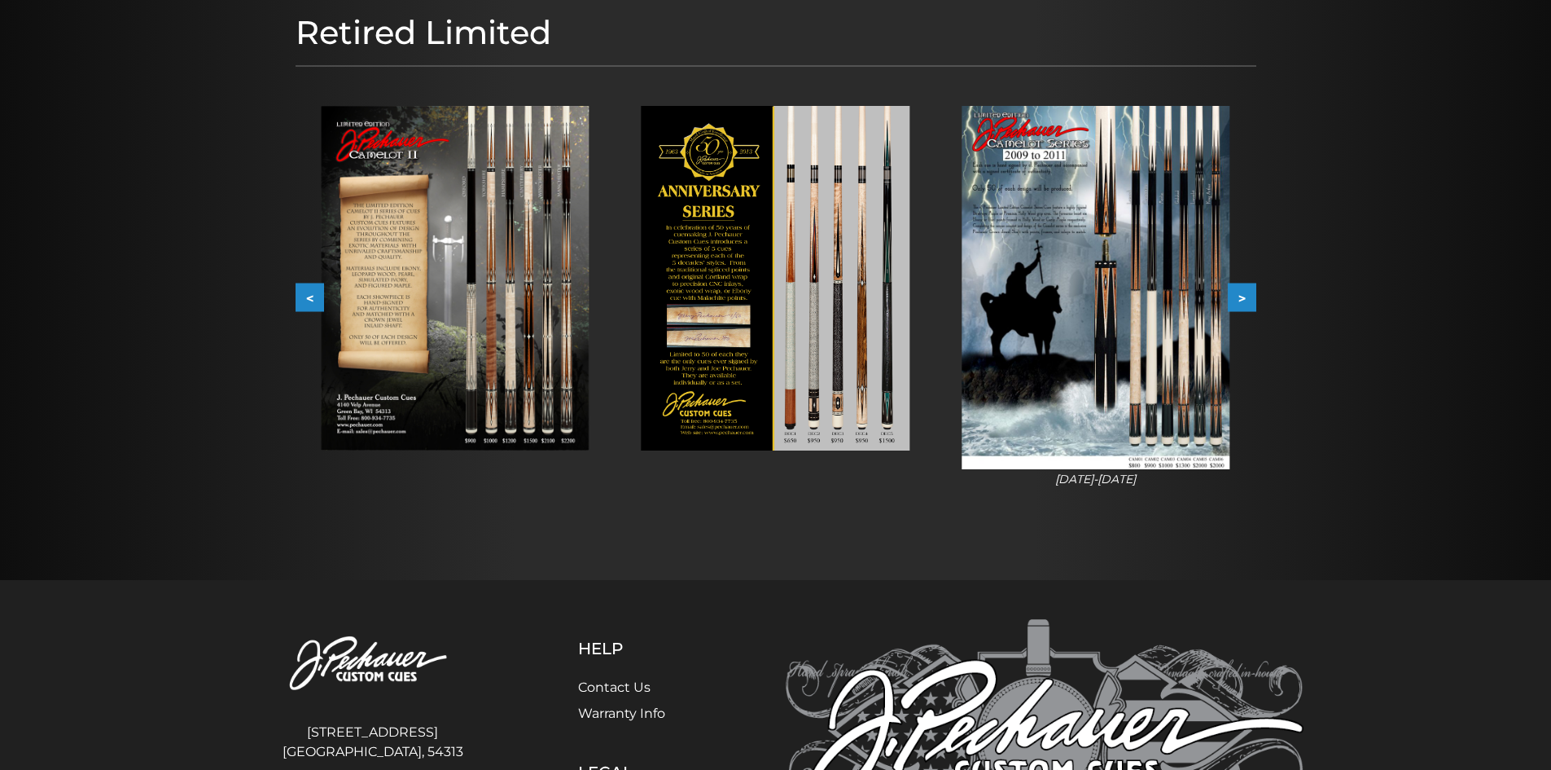
click at [1243, 293] on button ">" at bounding box center [1242, 297] width 29 height 29
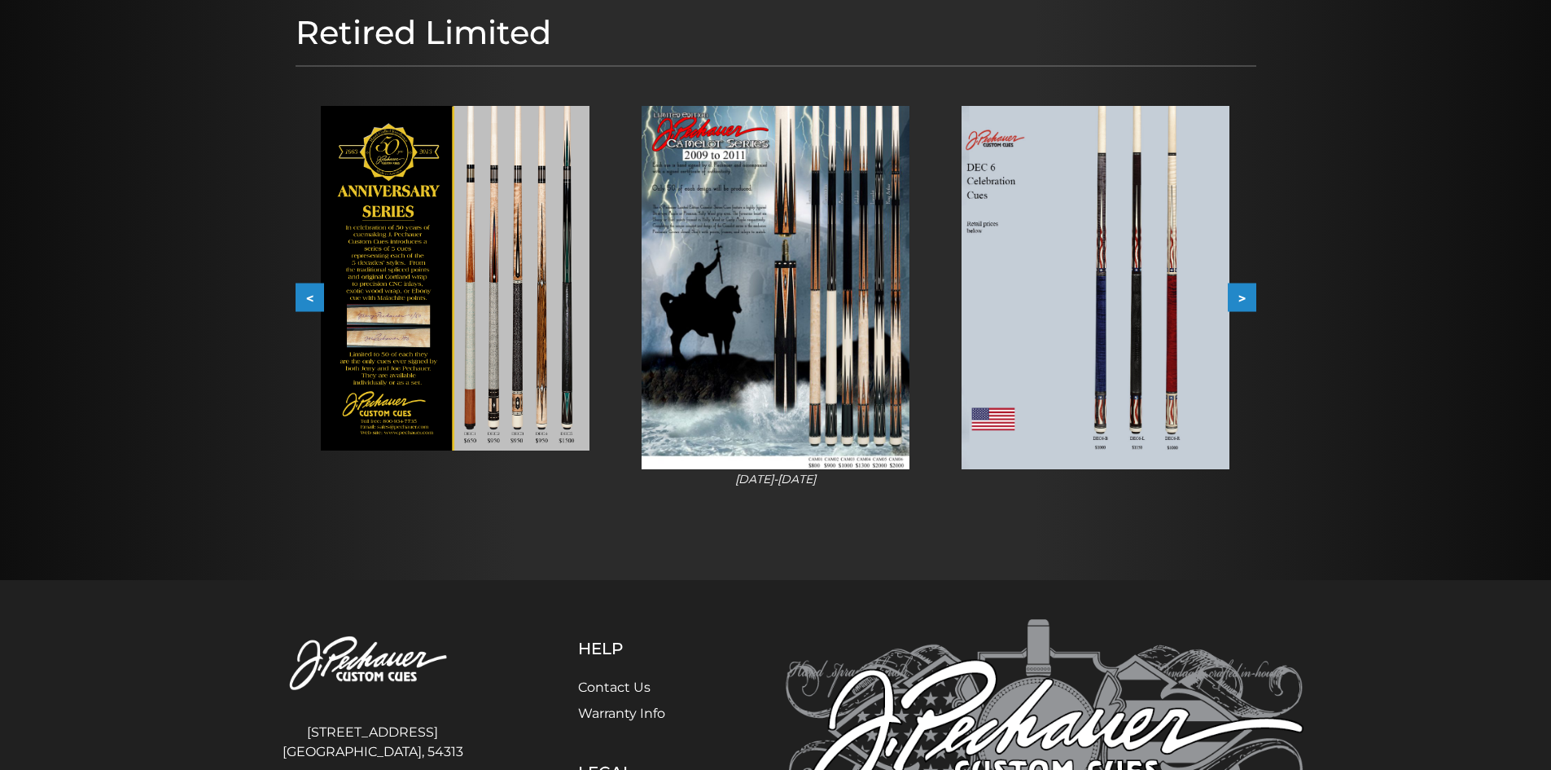
click at [1243, 293] on button ">" at bounding box center [1242, 297] width 29 height 29
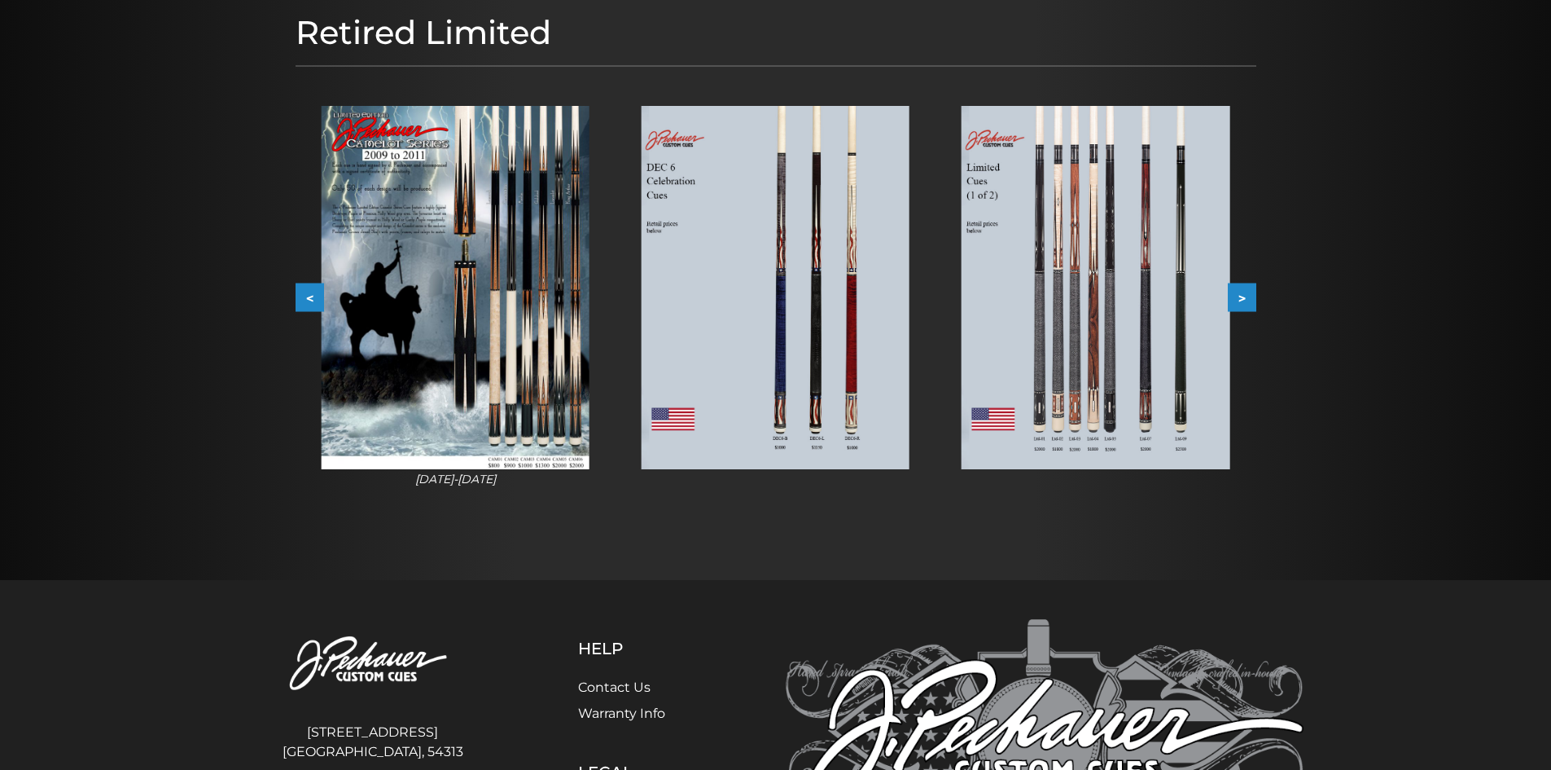
click at [1243, 293] on button ">" at bounding box center [1242, 297] width 29 height 29
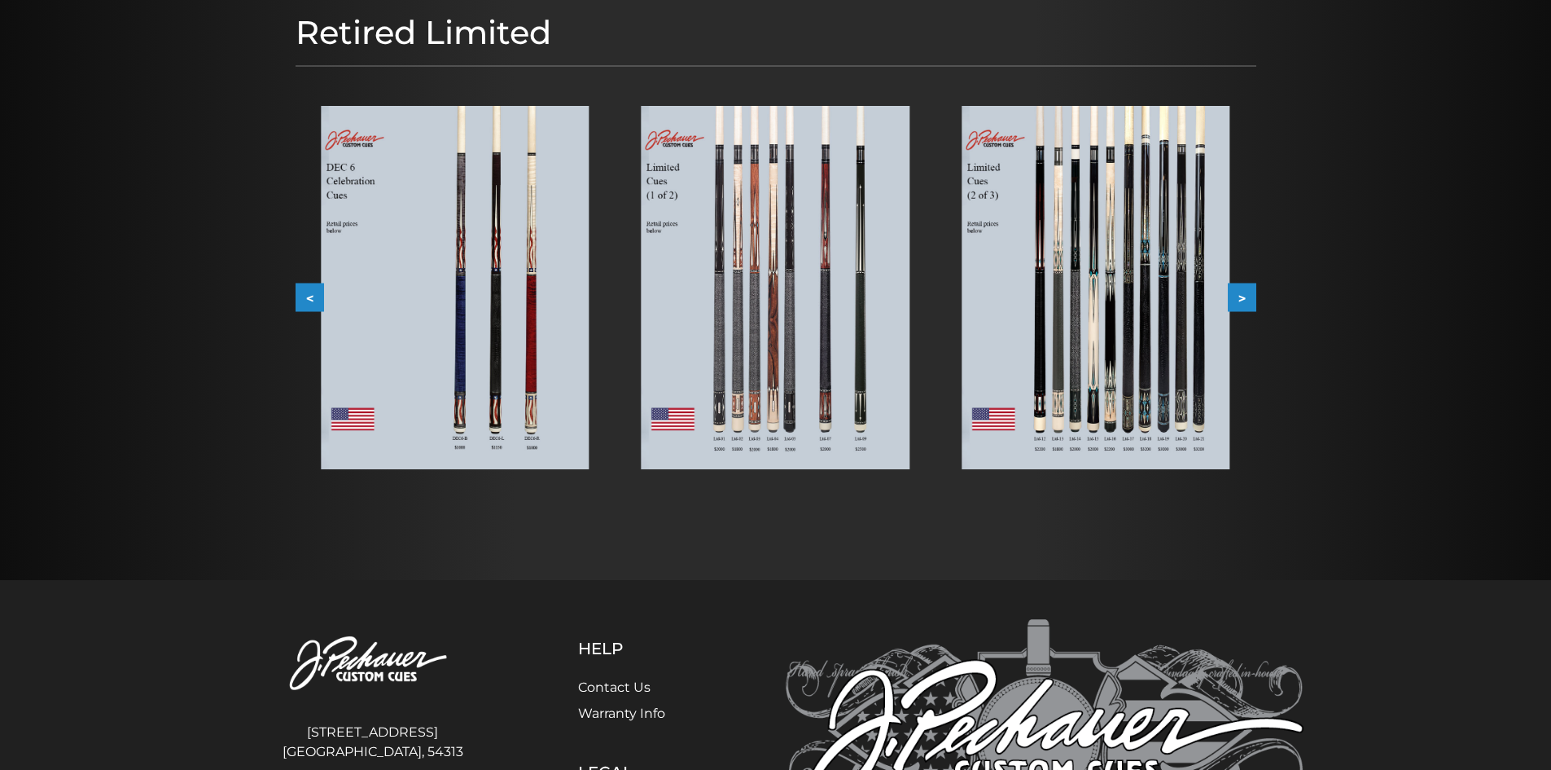
click at [1242, 294] on button ">" at bounding box center [1242, 297] width 29 height 29
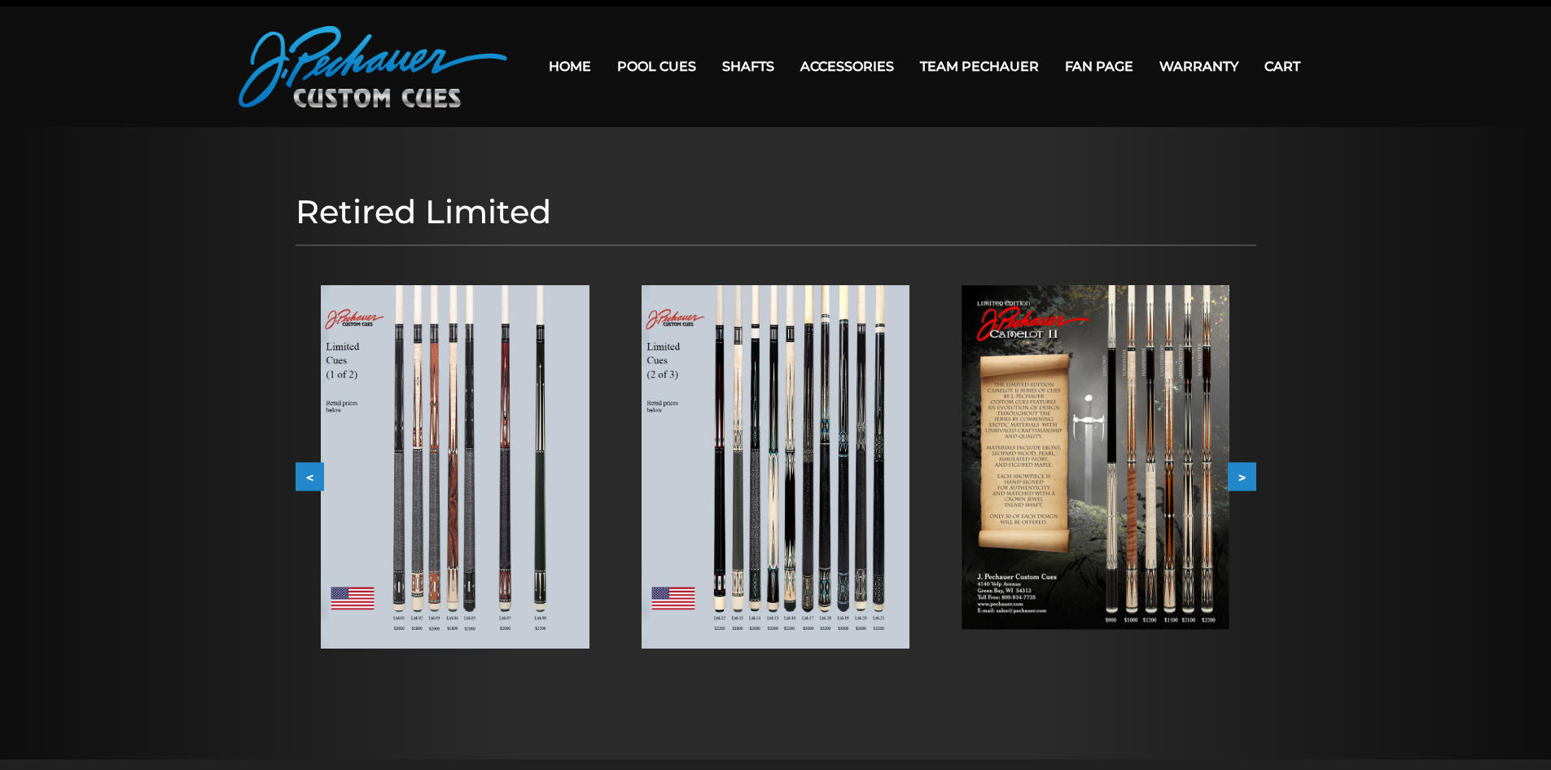
scroll to position [0, 0]
